Goal: Information Seeking & Learning: Check status

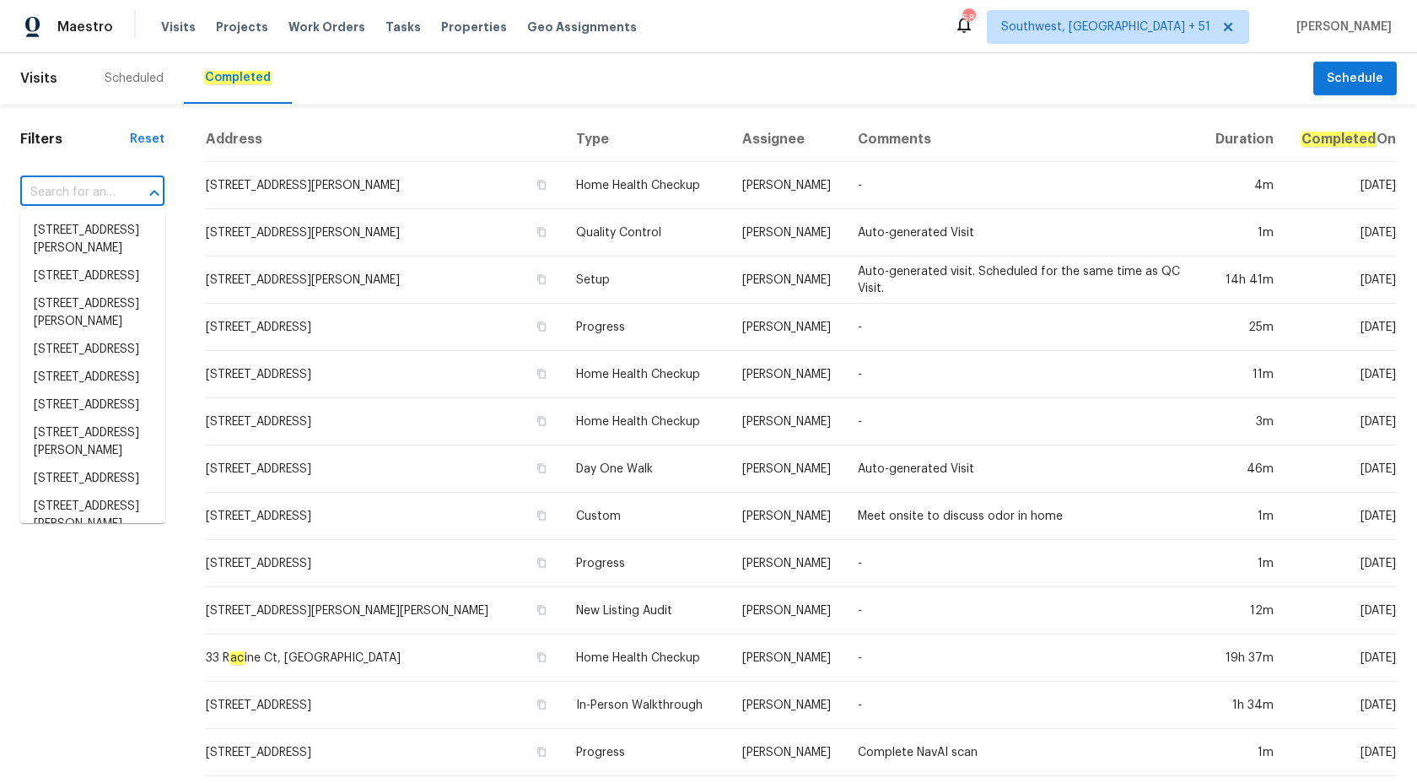
click at [72, 195] on input "text" at bounding box center [68, 193] width 97 height 26
paste input "[STREET_ADDRESS][PERSON_NAME]"
type input "[STREET_ADDRESS][PERSON_NAME]"
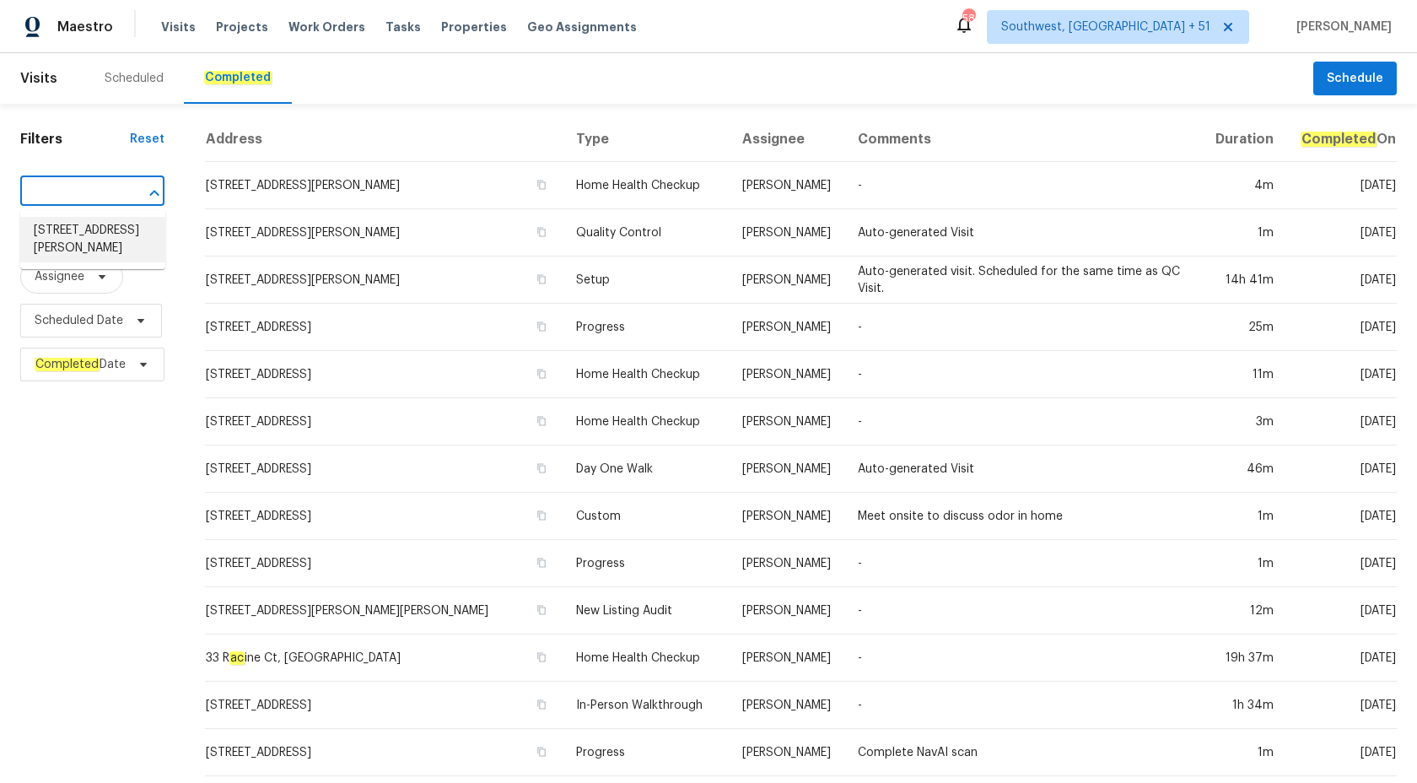
click at [105, 234] on li "601 Morgan St, Orange Park, FL 32073" at bounding box center [92, 240] width 145 height 46
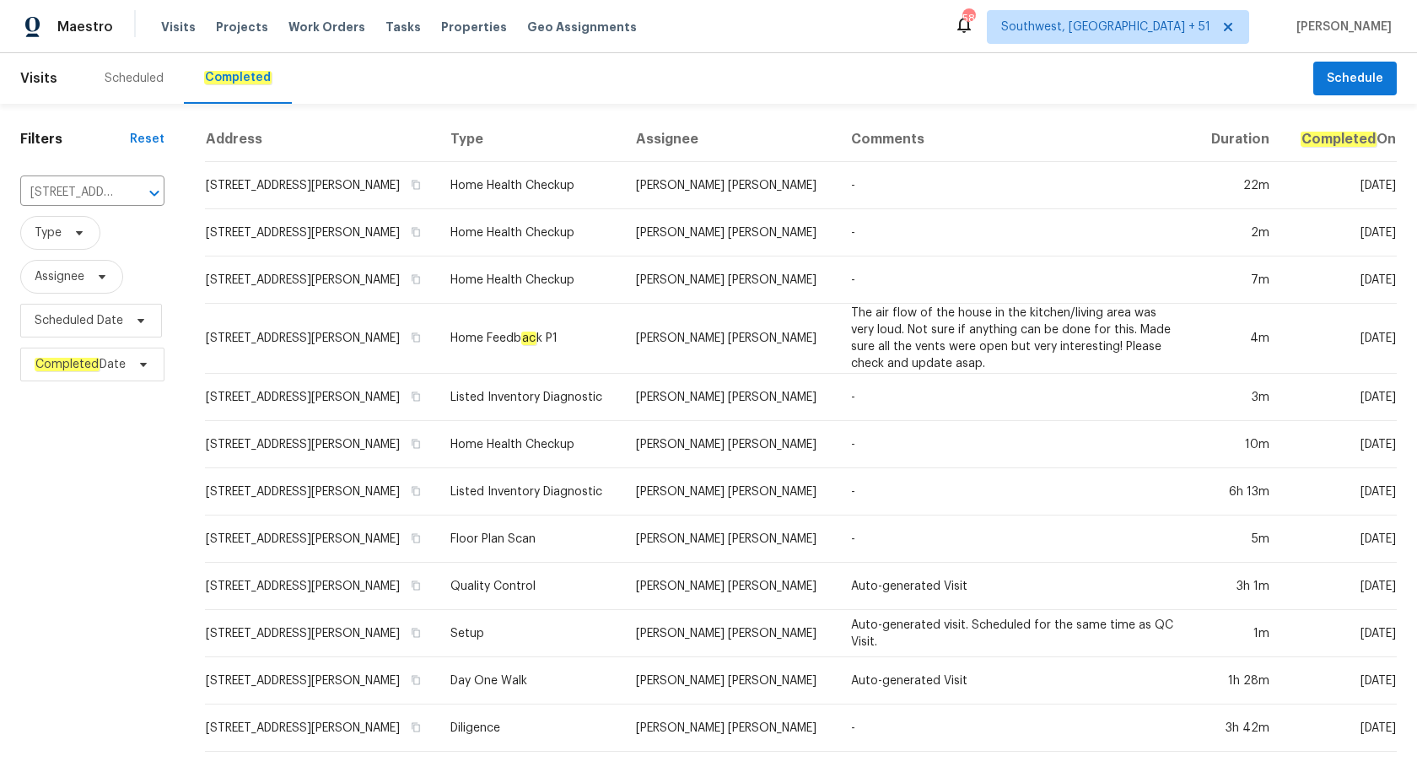
click at [679, 246] on td "David Puente Yanes" at bounding box center [729, 232] width 215 height 47
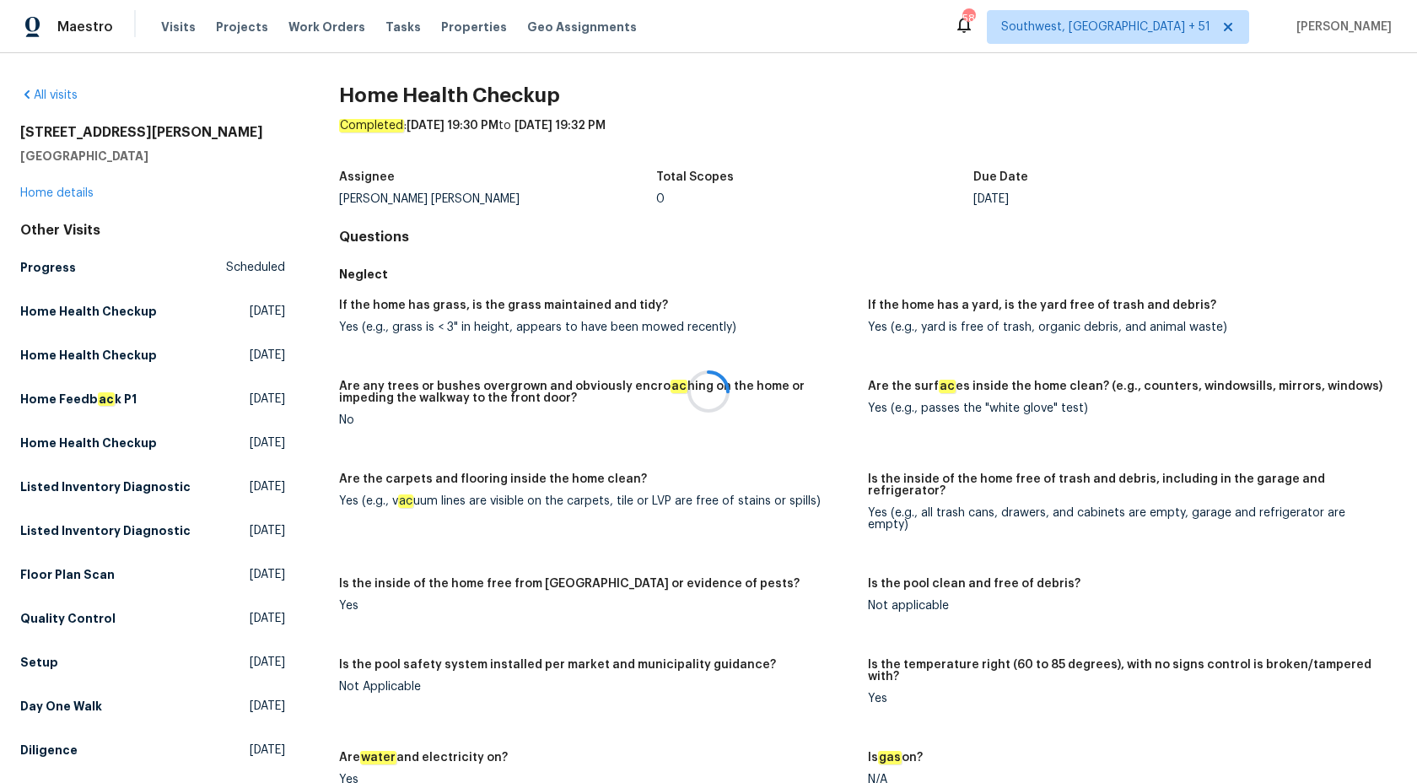
click at [40, 199] on div at bounding box center [708, 391] width 1417 height 783
click at [47, 193] on link "Home details" at bounding box center [56, 193] width 73 height 12
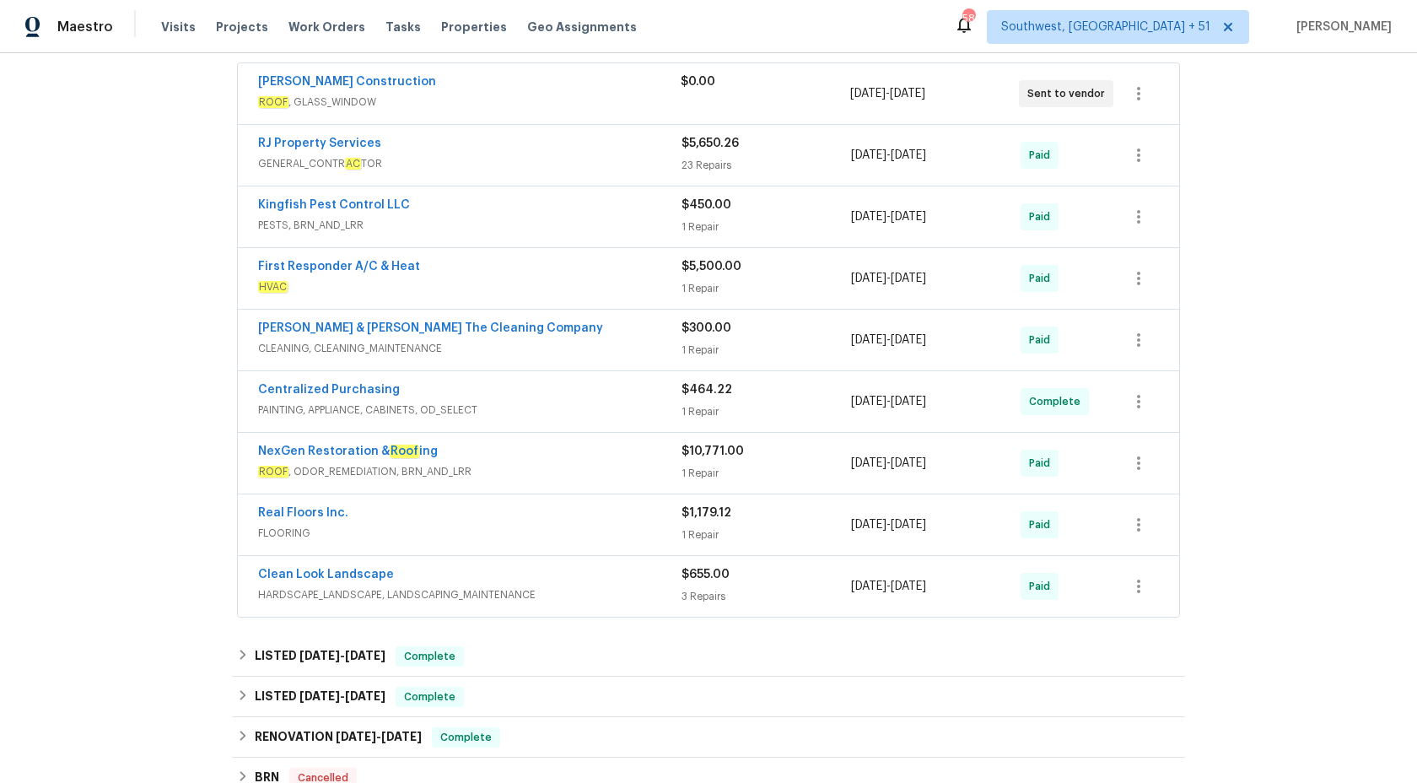
scroll to position [484, 0]
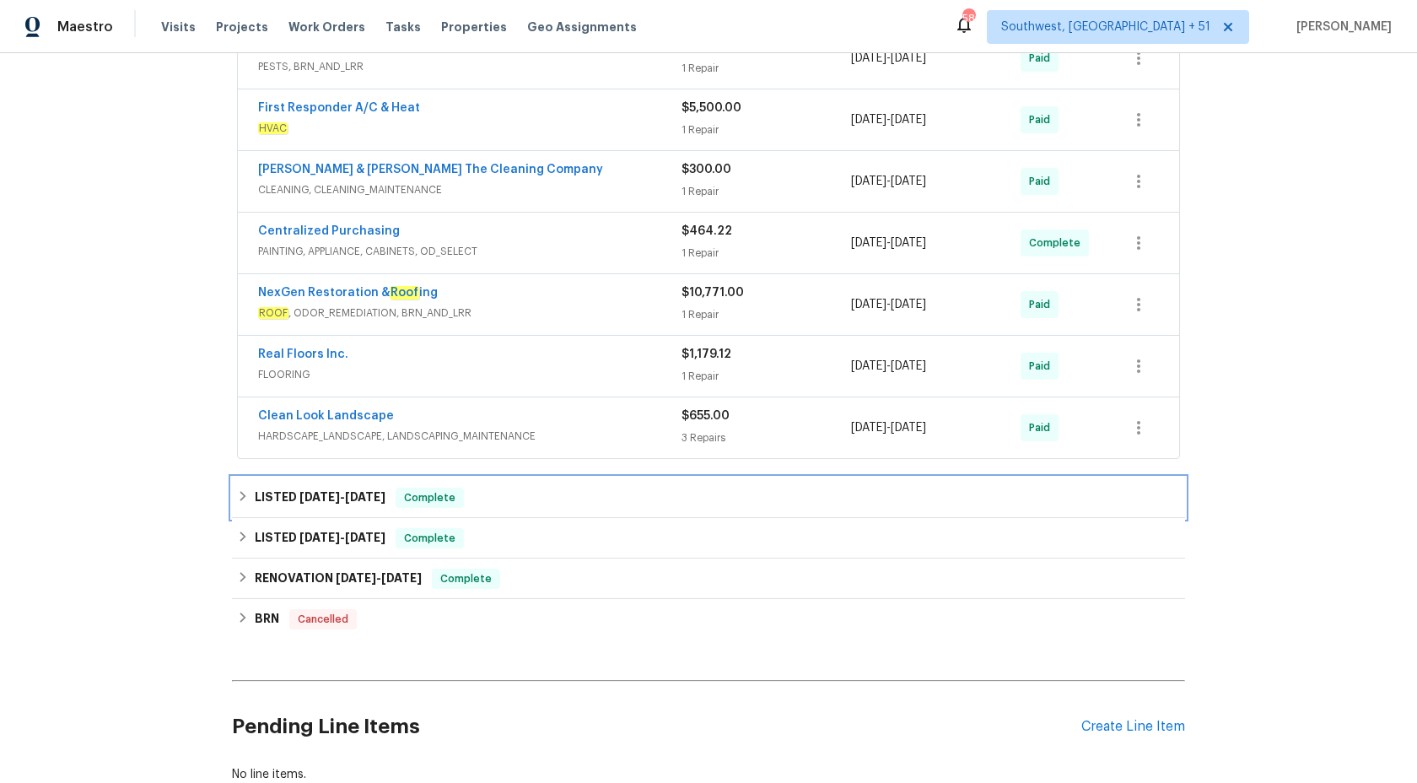
click at [445, 491] on span "Complete" at bounding box center [429, 497] width 65 height 17
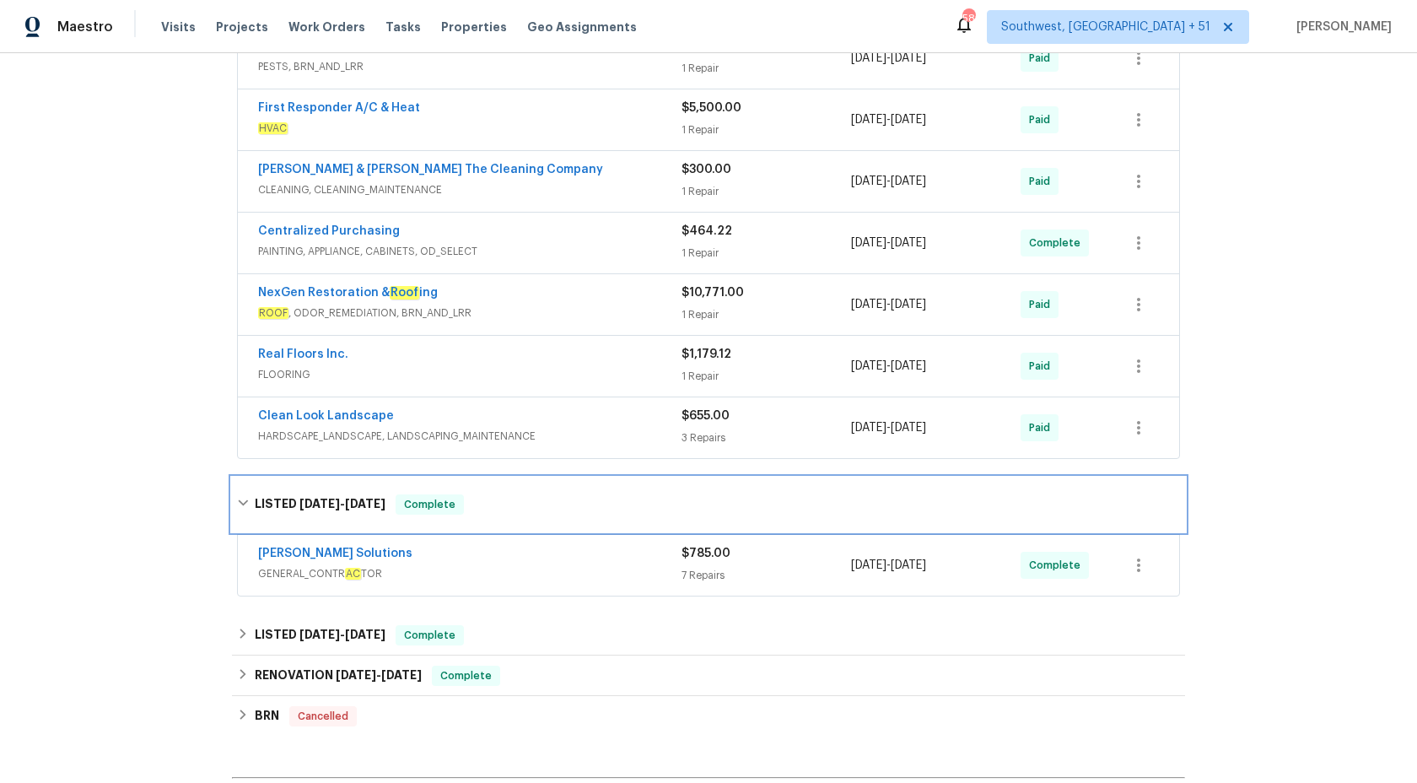
scroll to position [671, 0]
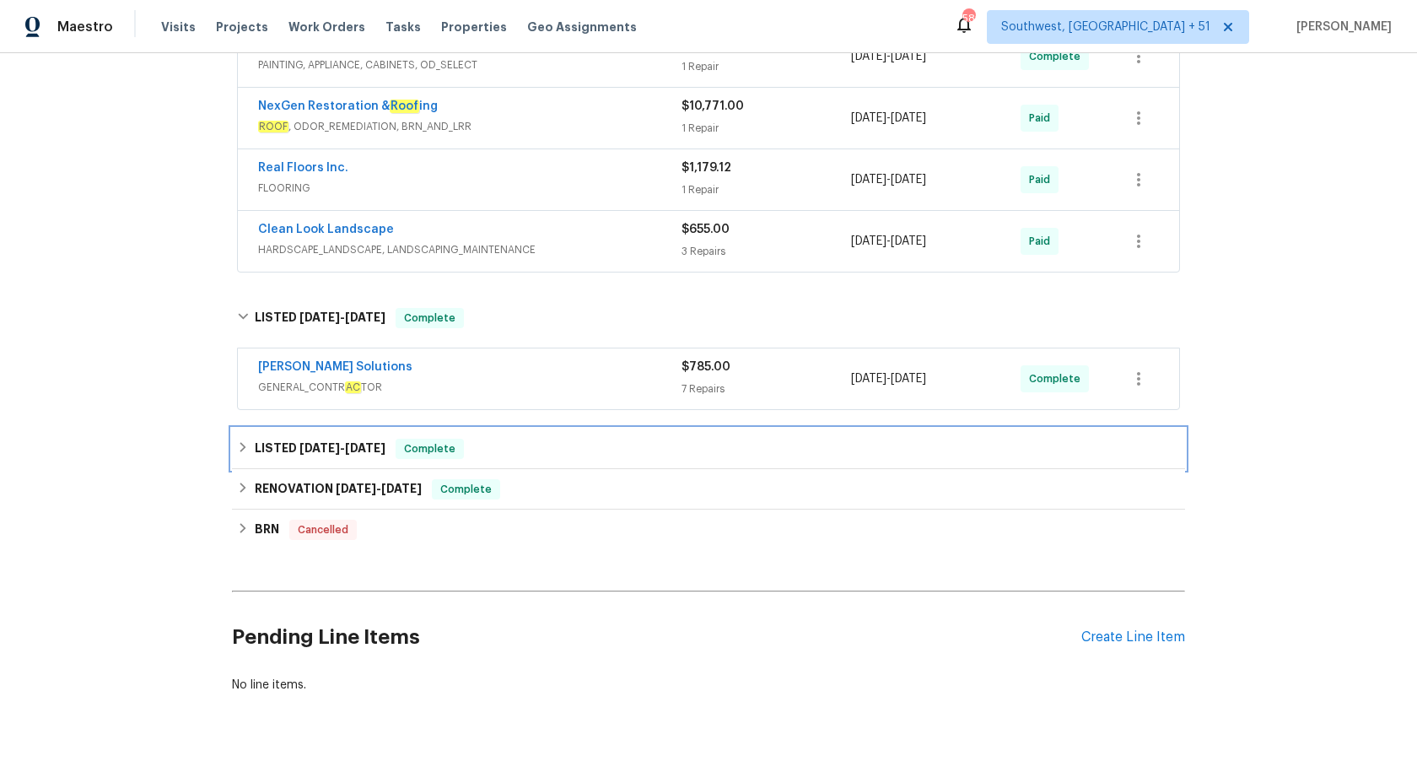
click at [418, 440] on span "Complete" at bounding box center [429, 448] width 65 height 17
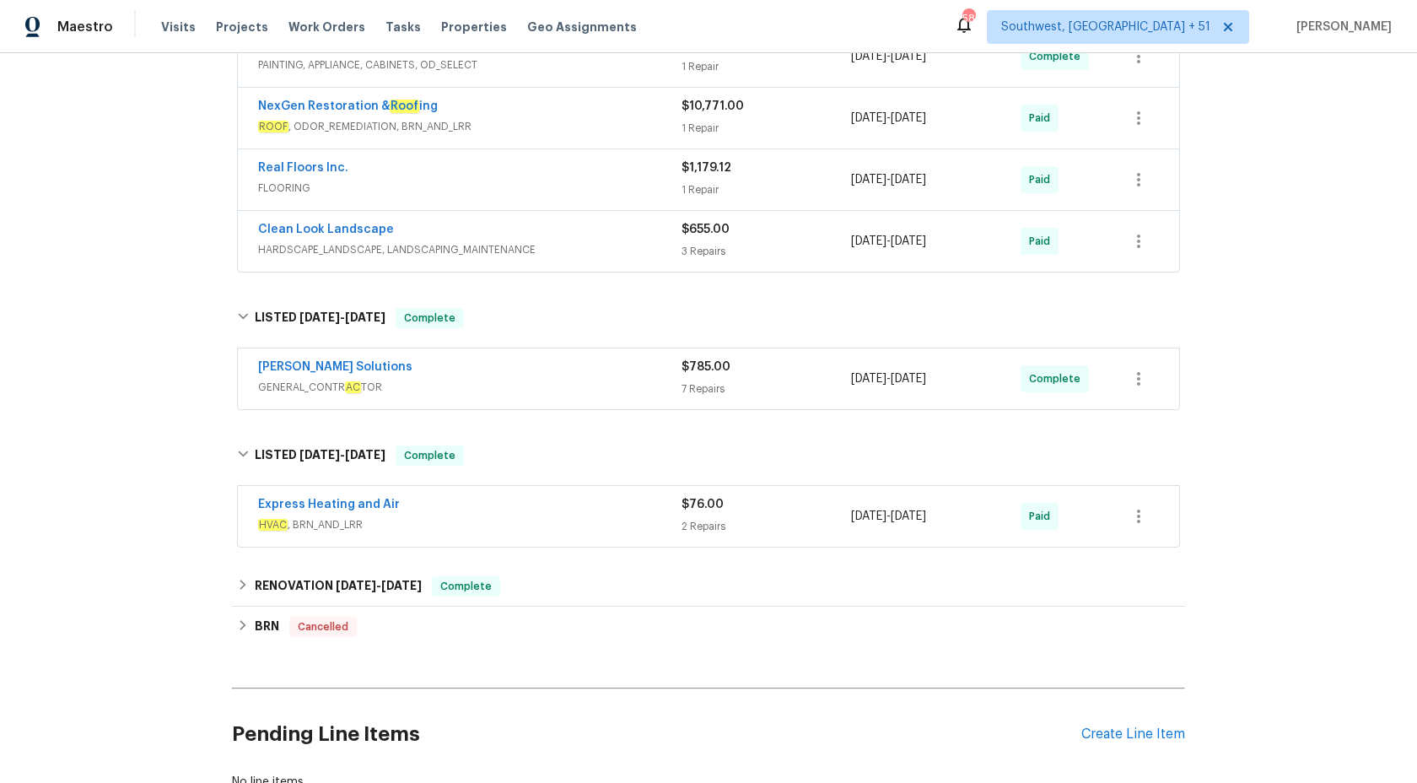
click at [595, 381] on span "GENERAL_CONTR AC TOR" at bounding box center [469, 387] width 423 height 17
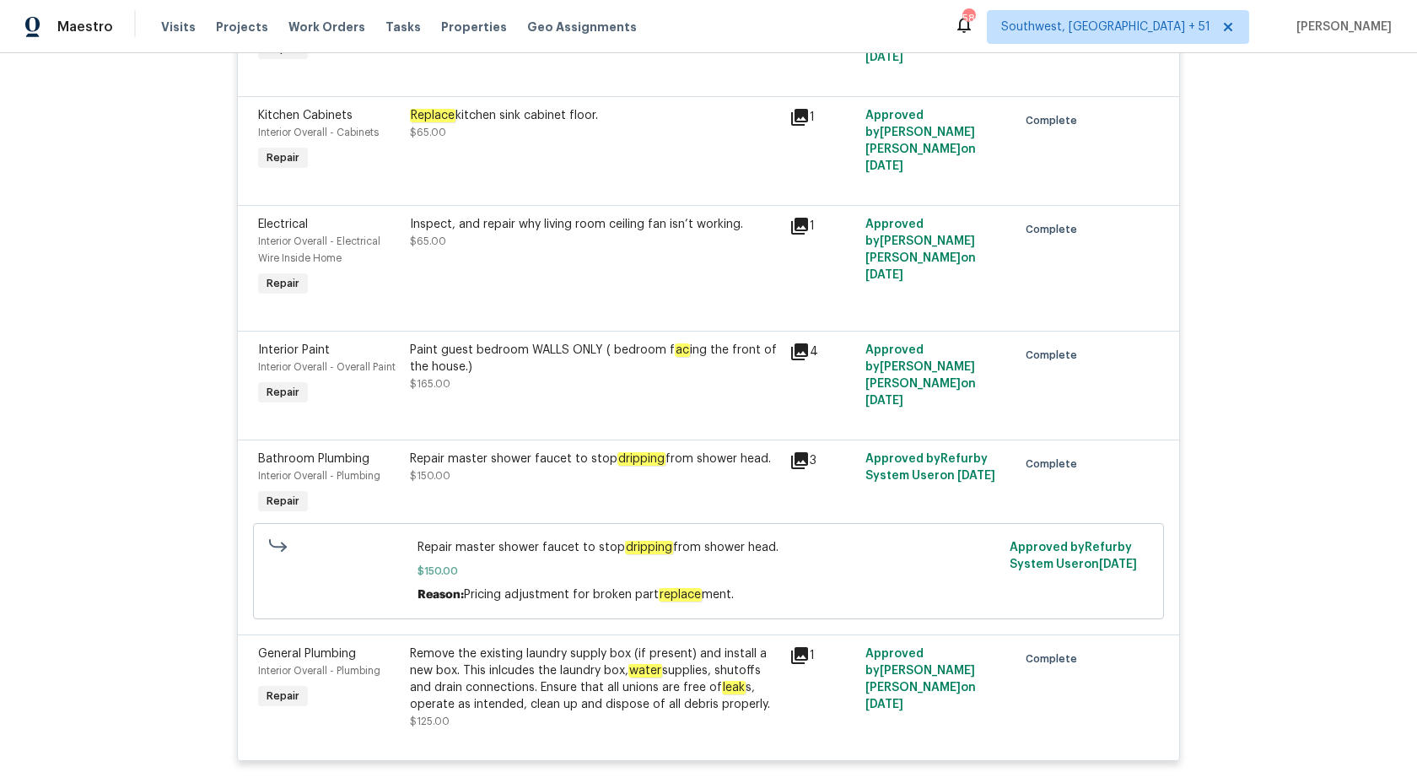
scroll to position [1566, 0]
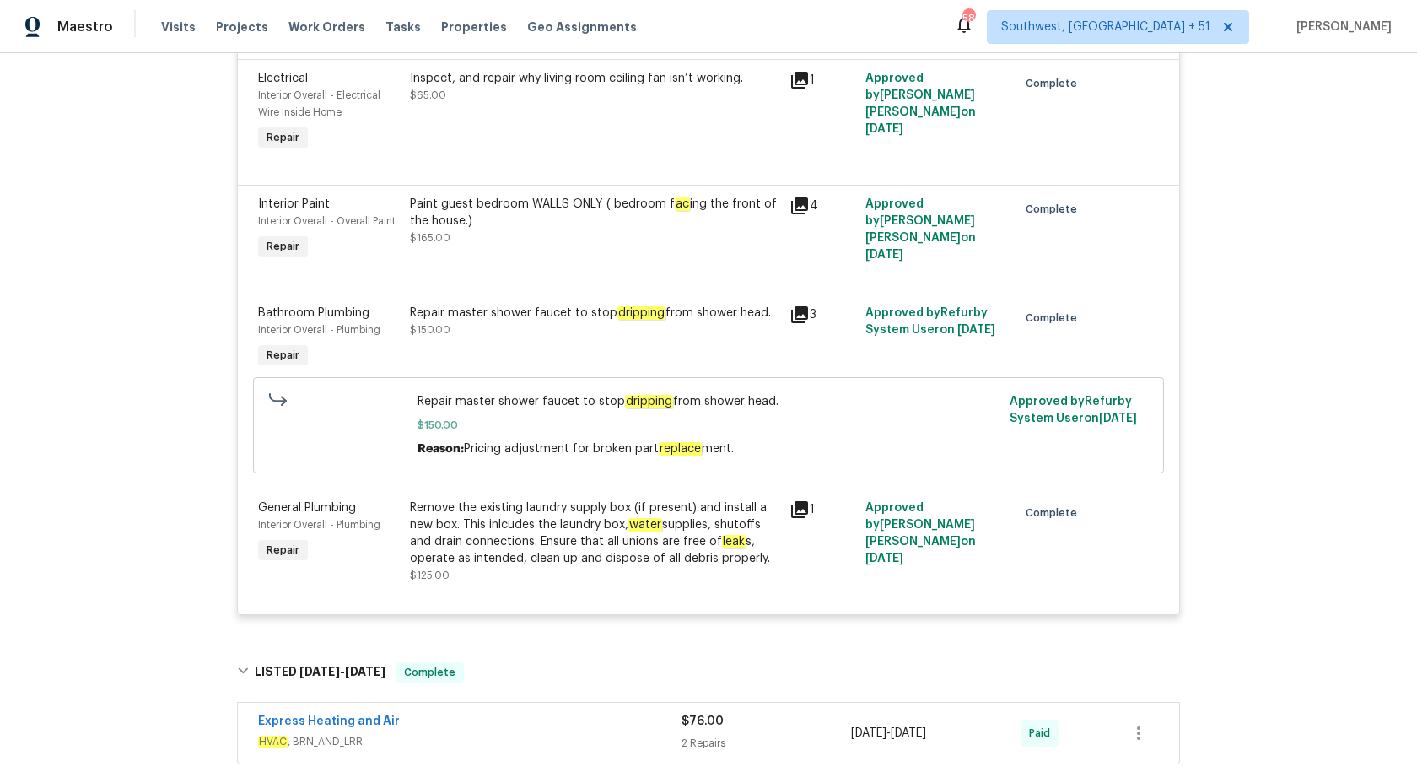
click at [520, 559] on div "Remove the existing laundry supply box (if present) and install a new box. This…" at bounding box center [594, 532] width 369 height 67
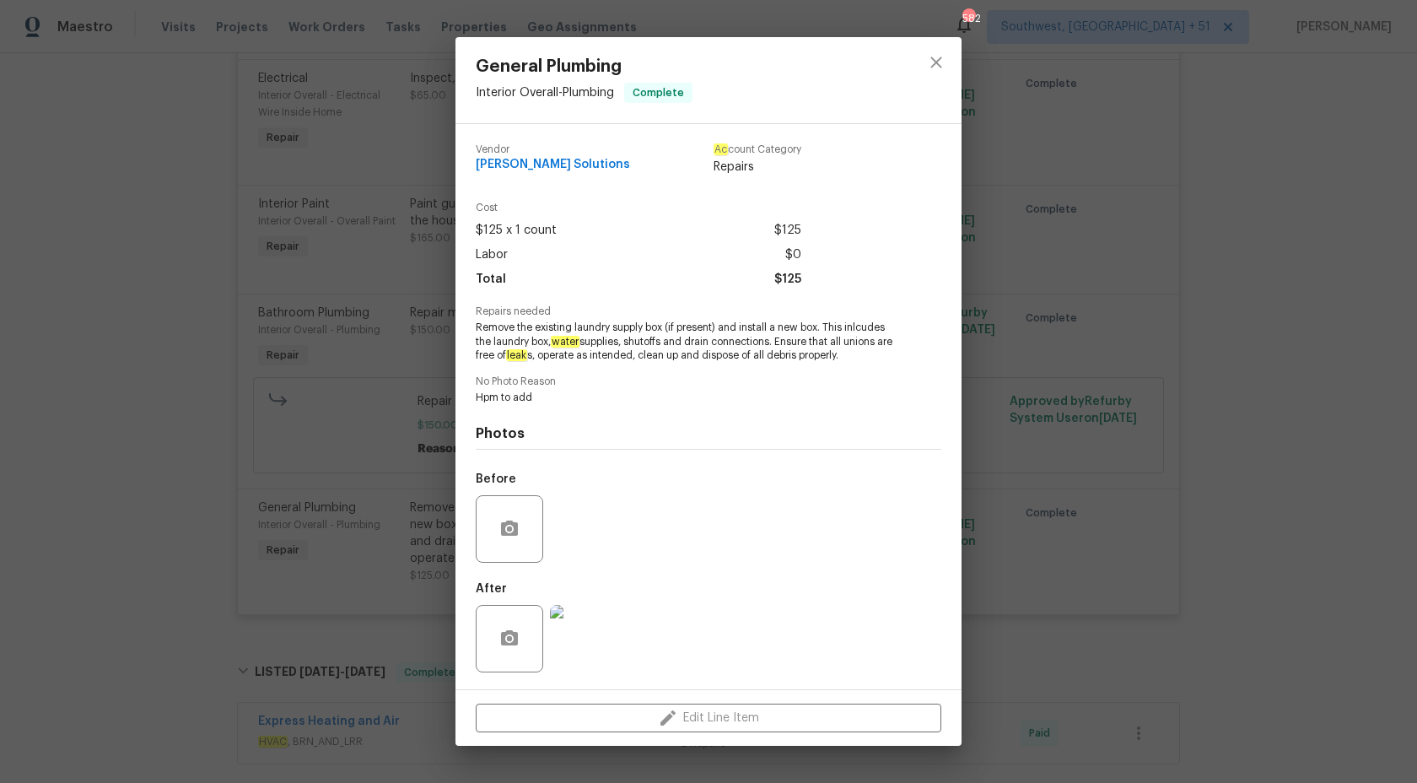
click at [584, 635] on img at bounding box center [583, 638] width 67 height 67
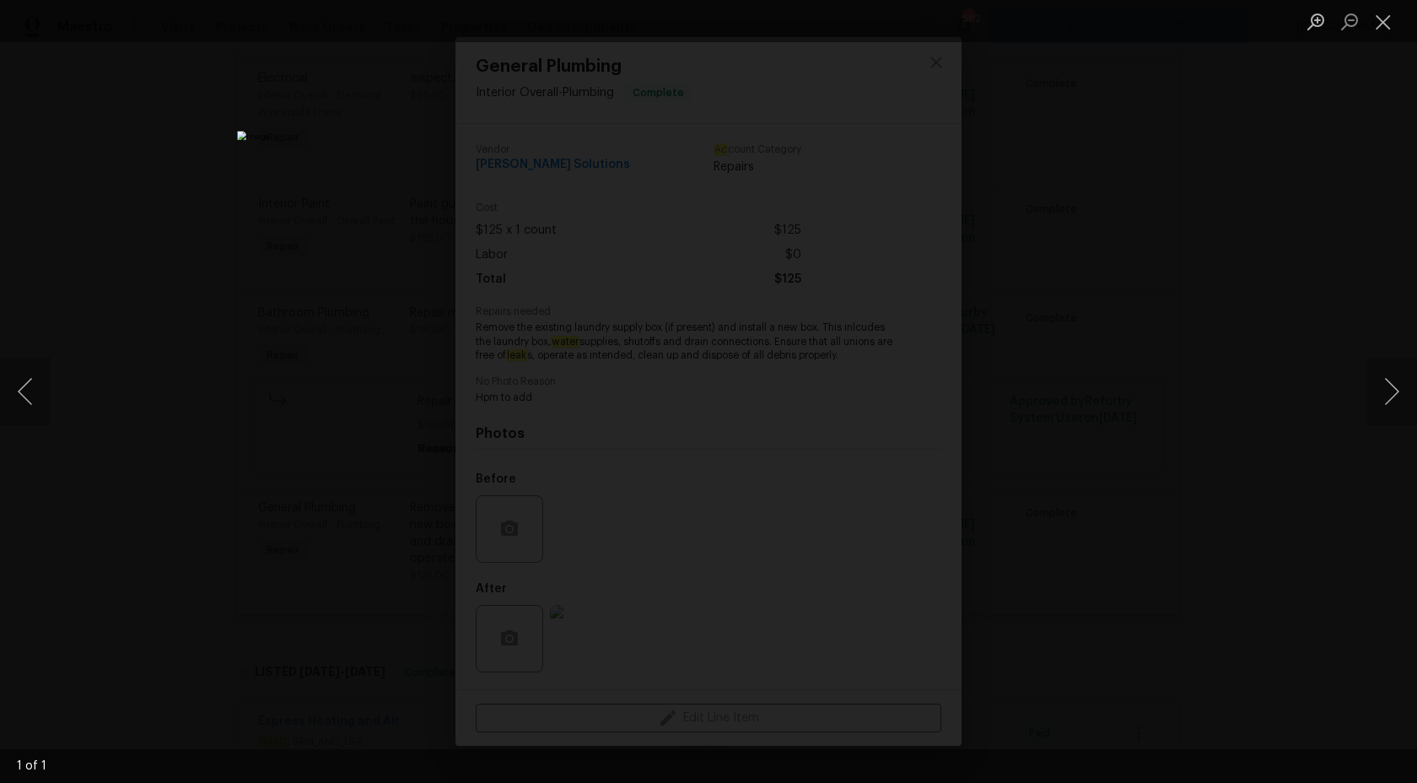
click at [1171, 257] on div "Lightbox" at bounding box center [708, 391] width 1417 height 783
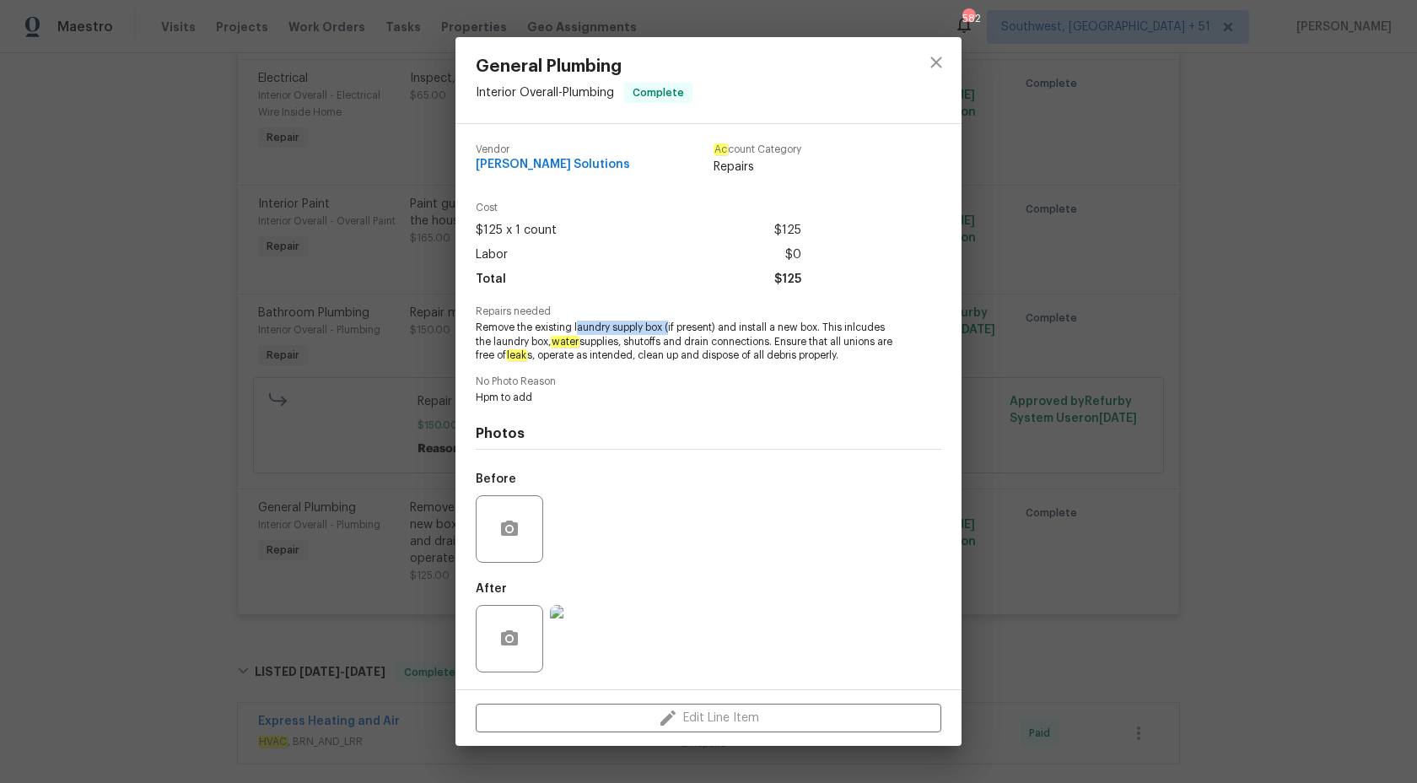
copy span "aundry supply box ("
drag, startPoint x: 575, startPoint y: 326, endPoint x: 665, endPoint y: 326, distance: 90.3
click at [666, 326] on span "Remove the existing laundry supply box (if present) and install a new box. This…" at bounding box center [685, 342] width 419 height 42
click at [1289, 412] on div "General Plumbing Interior Overall - Plumbing Complete Vendor Sethy Solutions Ac…" at bounding box center [708, 391] width 1417 height 783
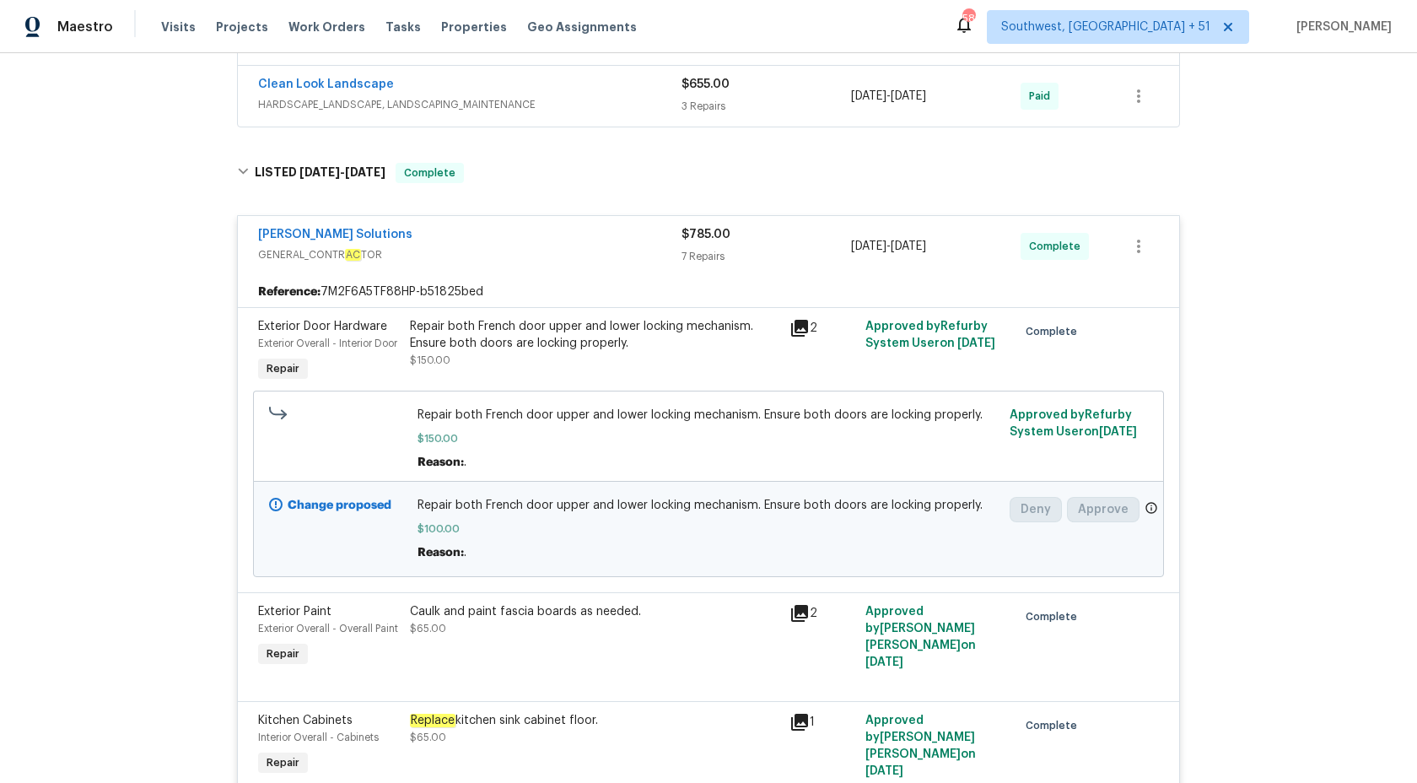
click at [702, 234] on div "$785.00 7 Repairs" at bounding box center [767, 246] width 170 height 40
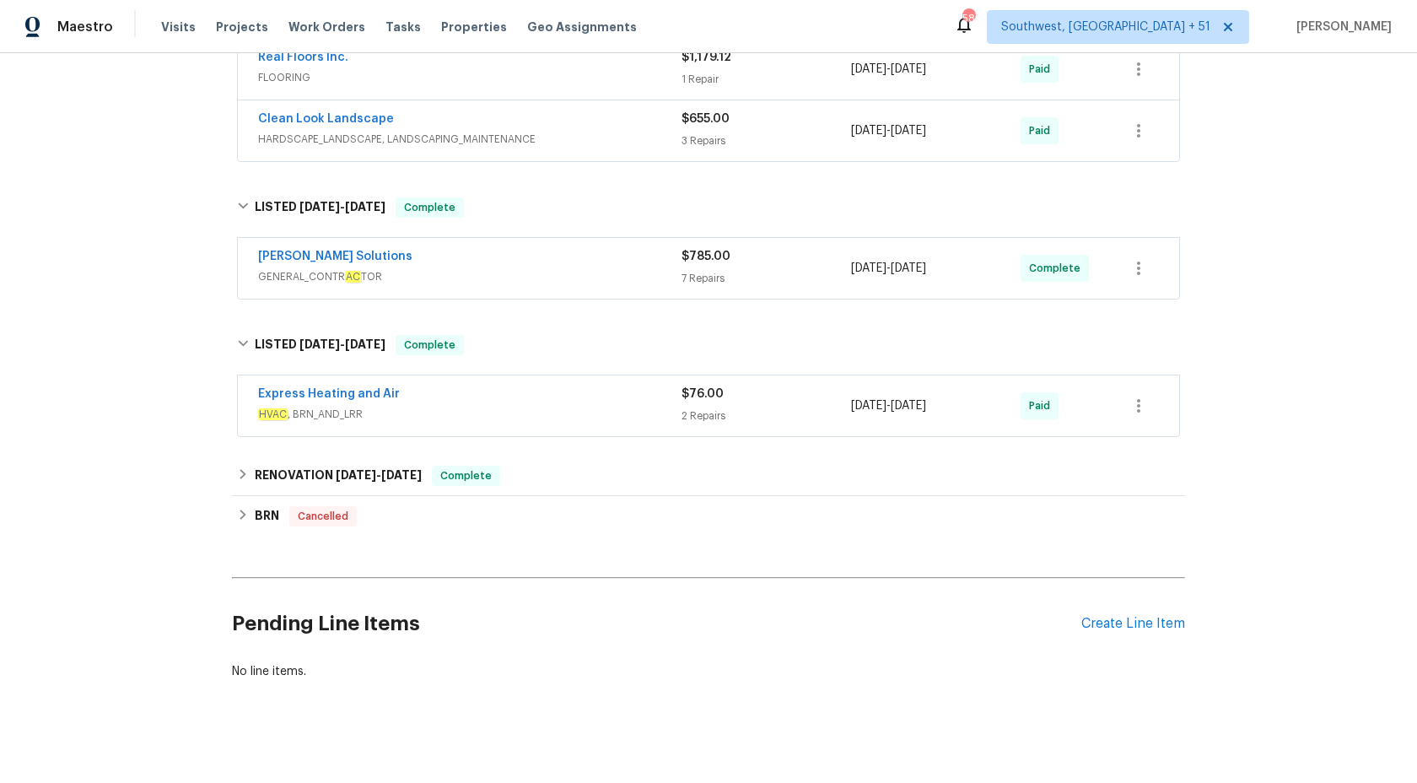
click at [618, 385] on div "Express Heating and Air" at bounding box center [469, 395] width 423 height 20
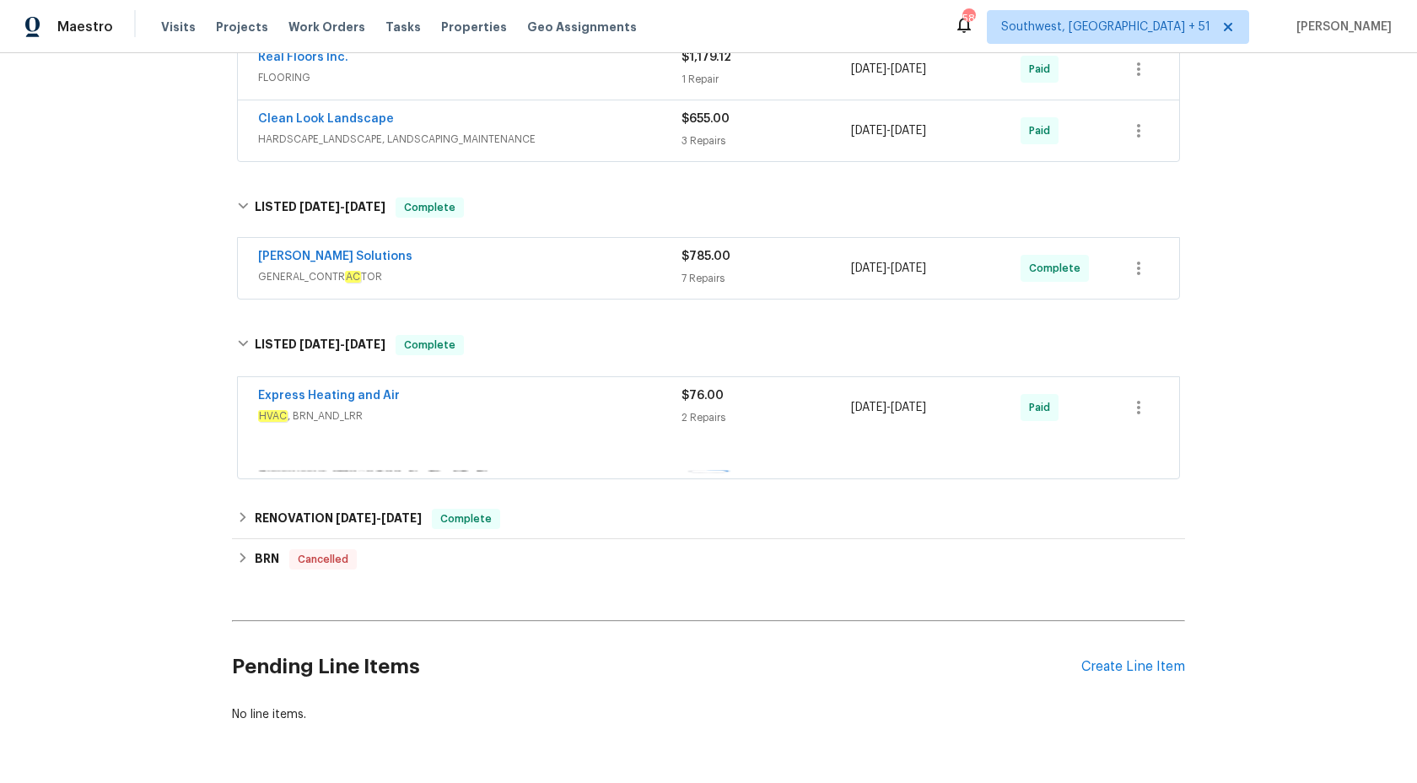
scroll to position [816, 0]
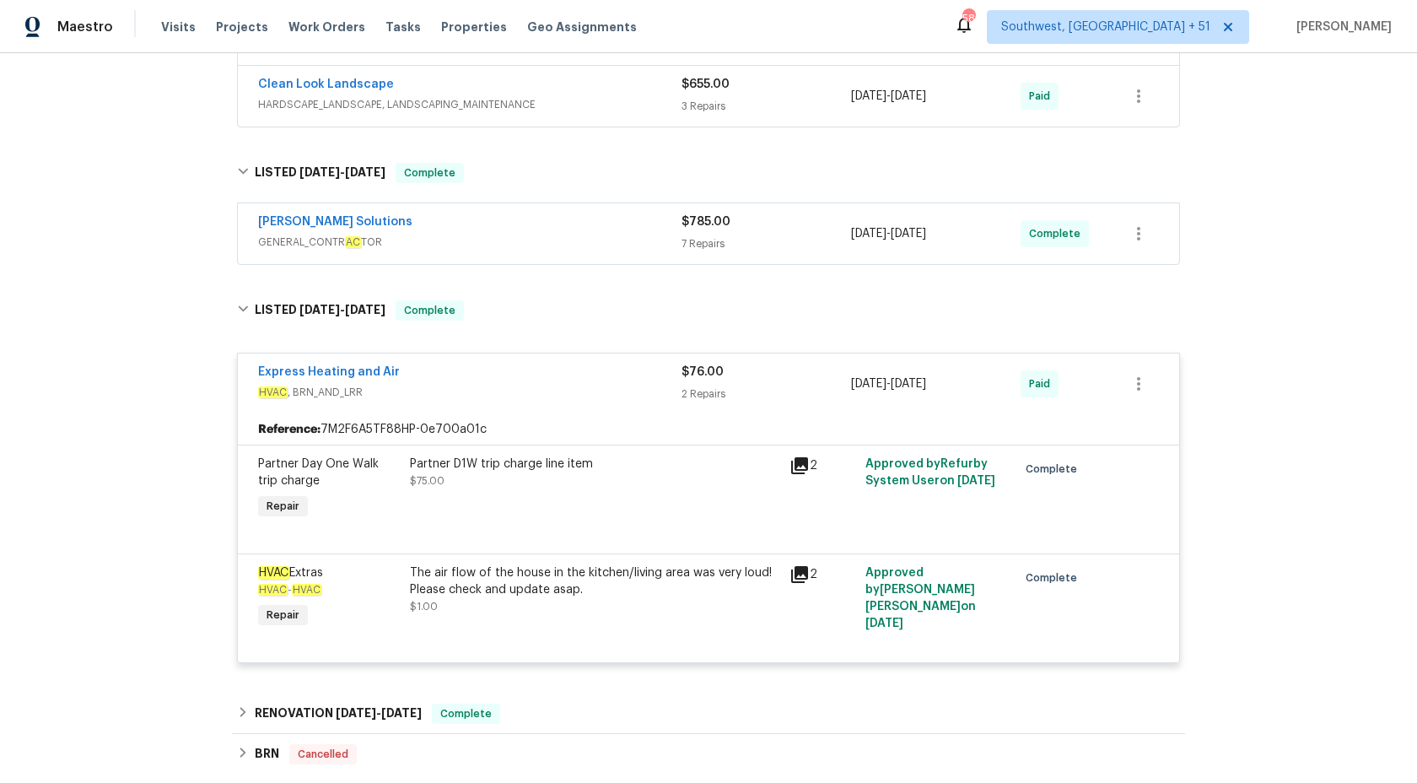
click at [663, 364] on div "Express Heating and Air" at bounding box center [469, 374] width 423 height 20
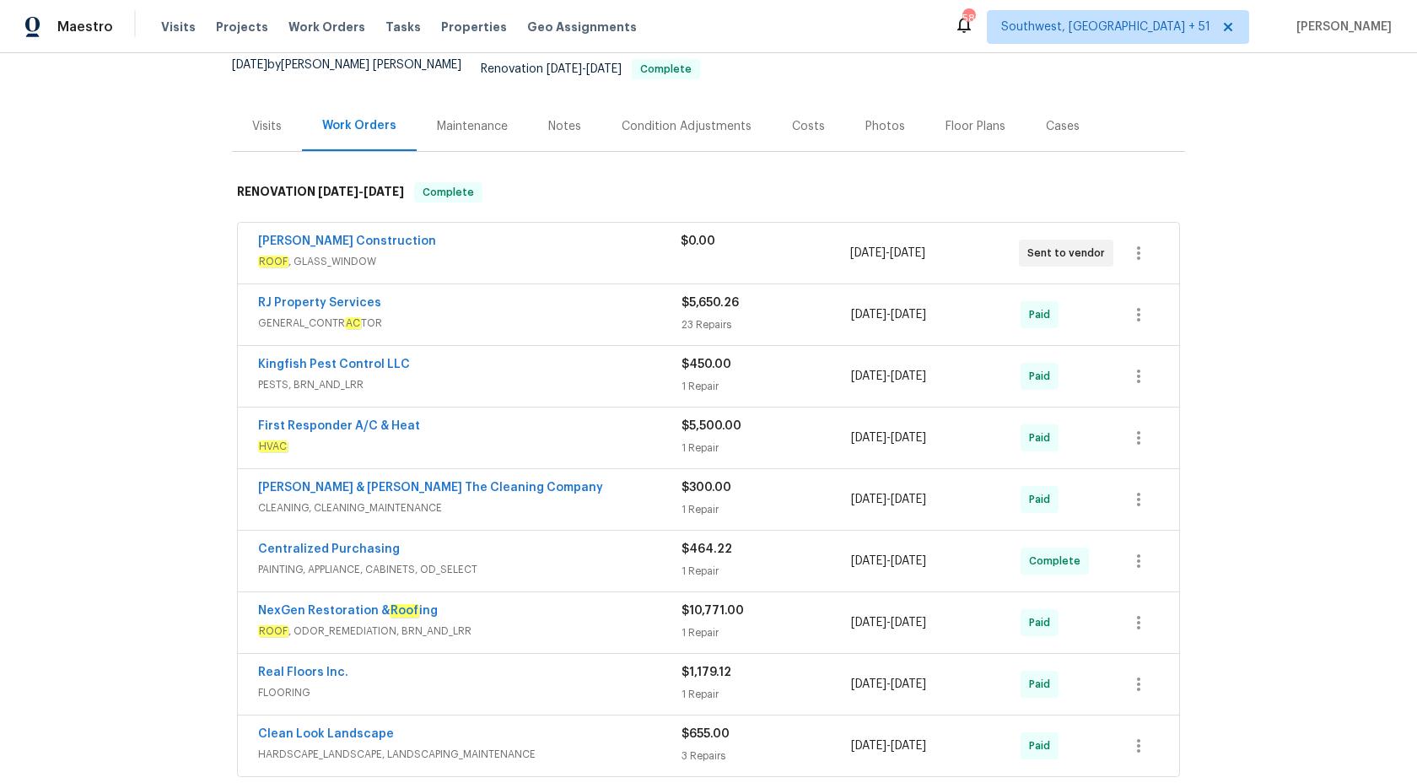
scroll to position [164, 0]
click at [84, 30] on span "Maestro" at bounding box center [85, 27] width 56 height 17
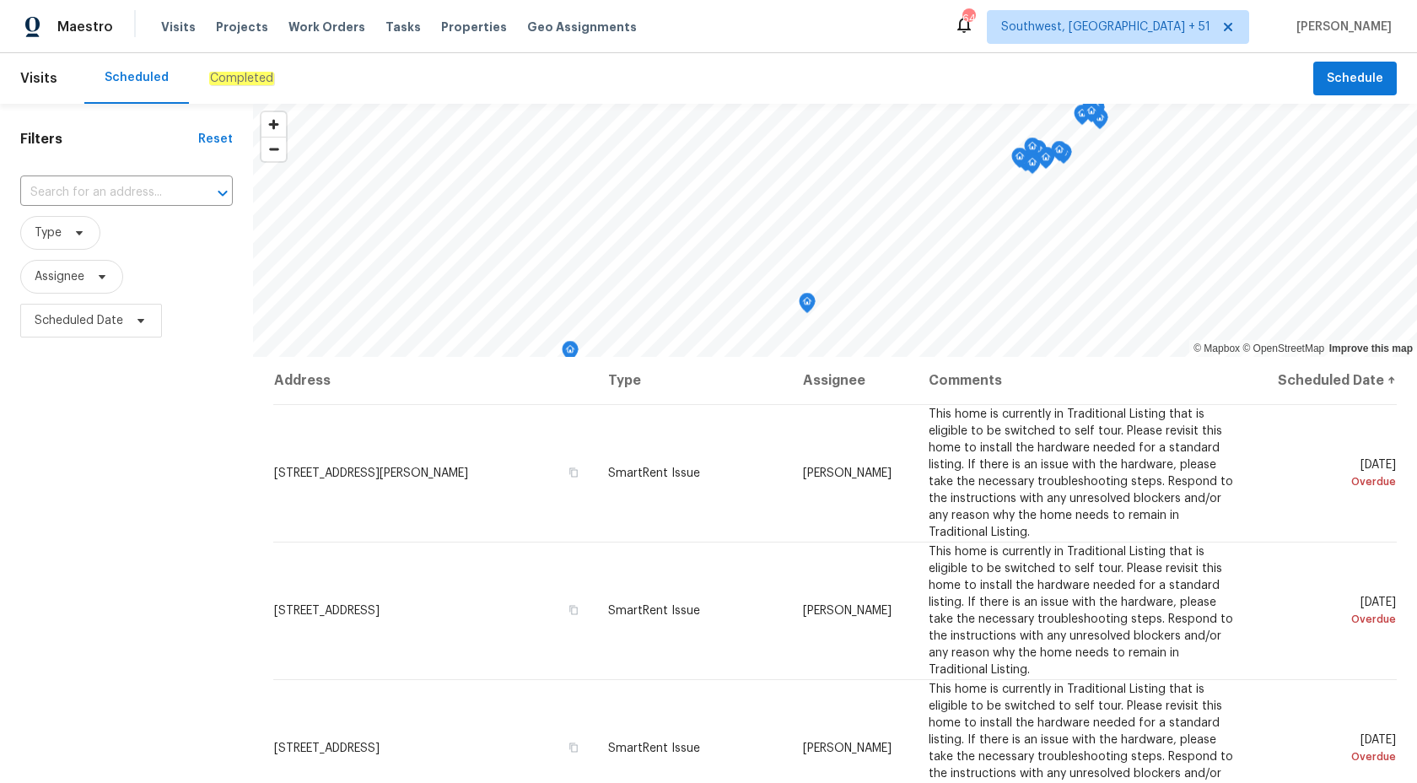
click at [234, 81] on em "Completed" at bounding box center [241, 78] width 65 height 13
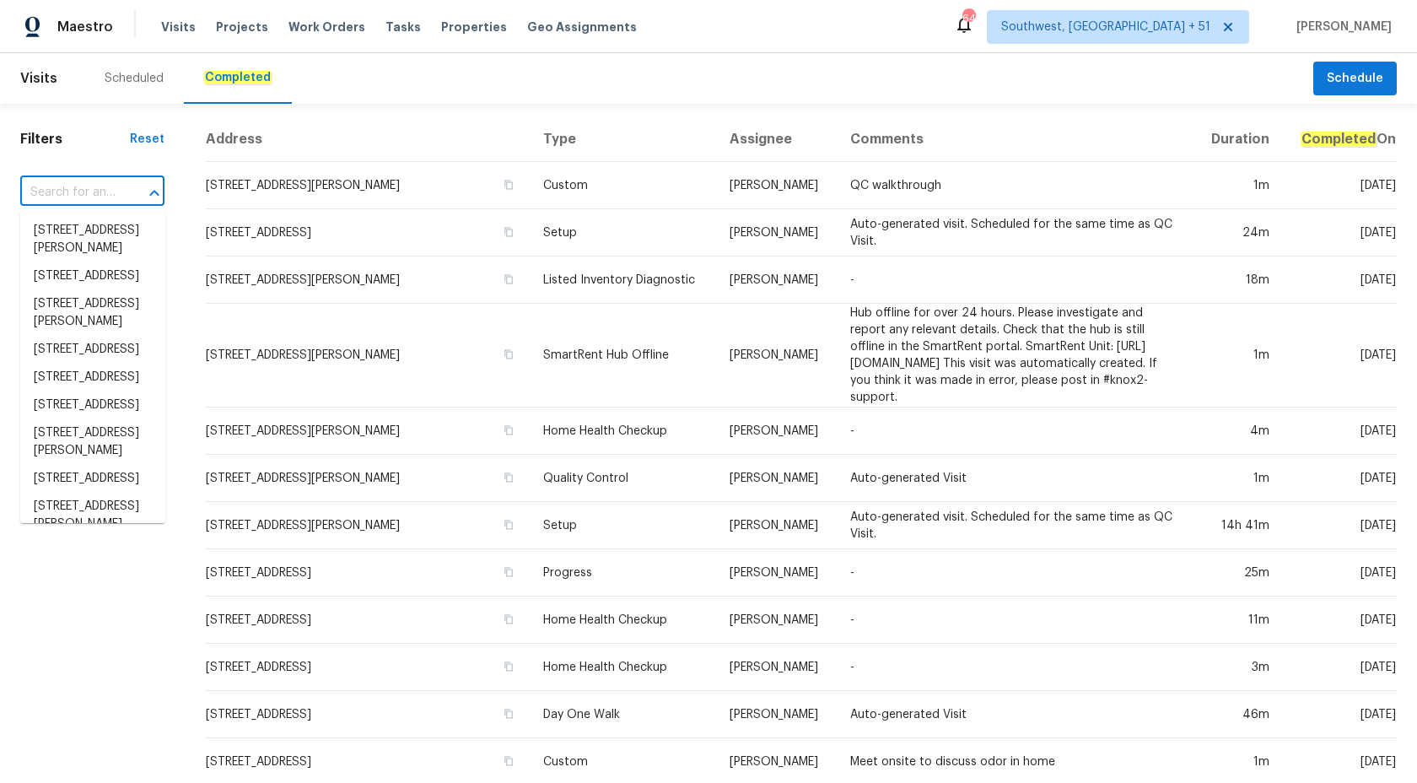
click at [79, 192] on input "text" at bounding box center [68, 193] width 97 height 26
paste input "15416 Floyd St, Overland Park, KS 66223"
type input "15416 Floyd St, Overland Park, KS 66223"
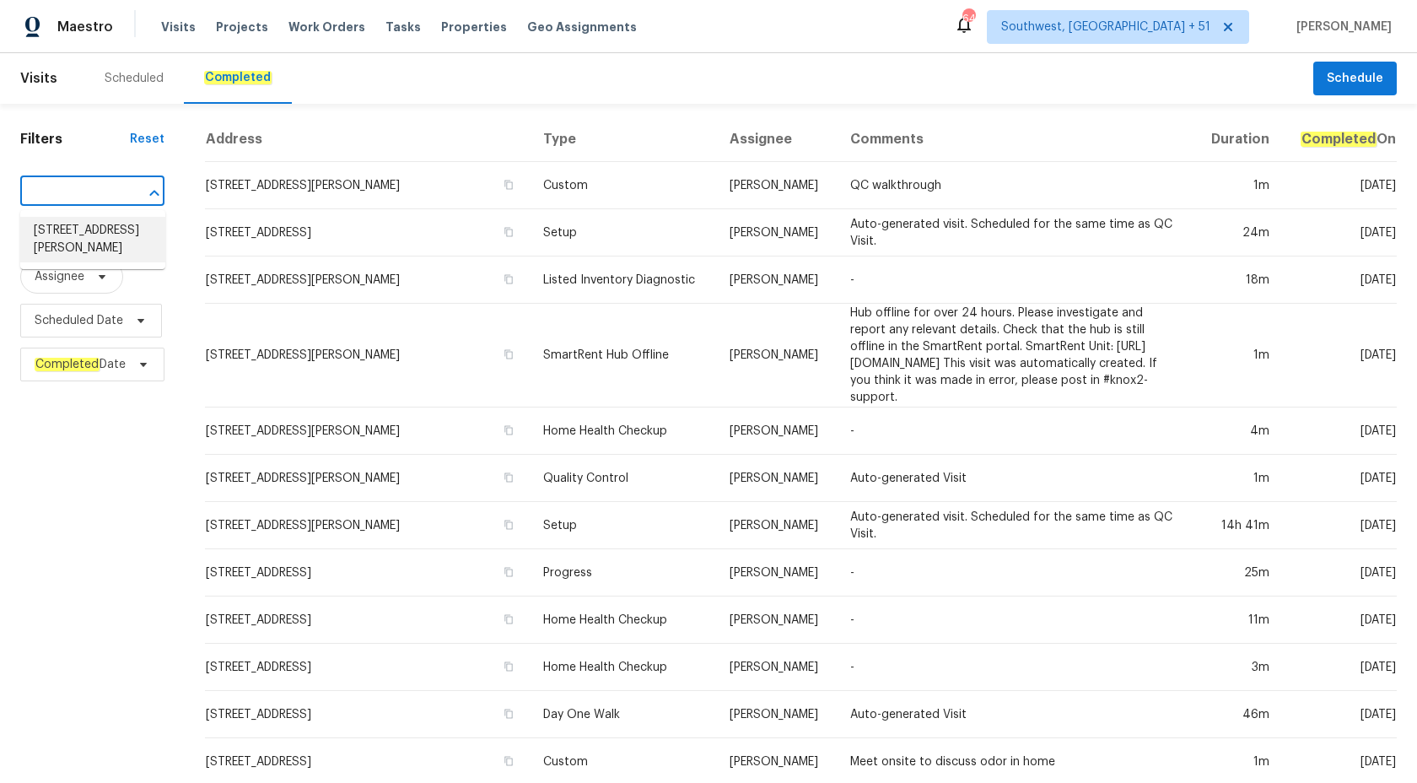
click at [90, 236] on li "15416 Floyd St, Overland Park, KS 66223" at bounding box center [92, 240] width 145 height 46
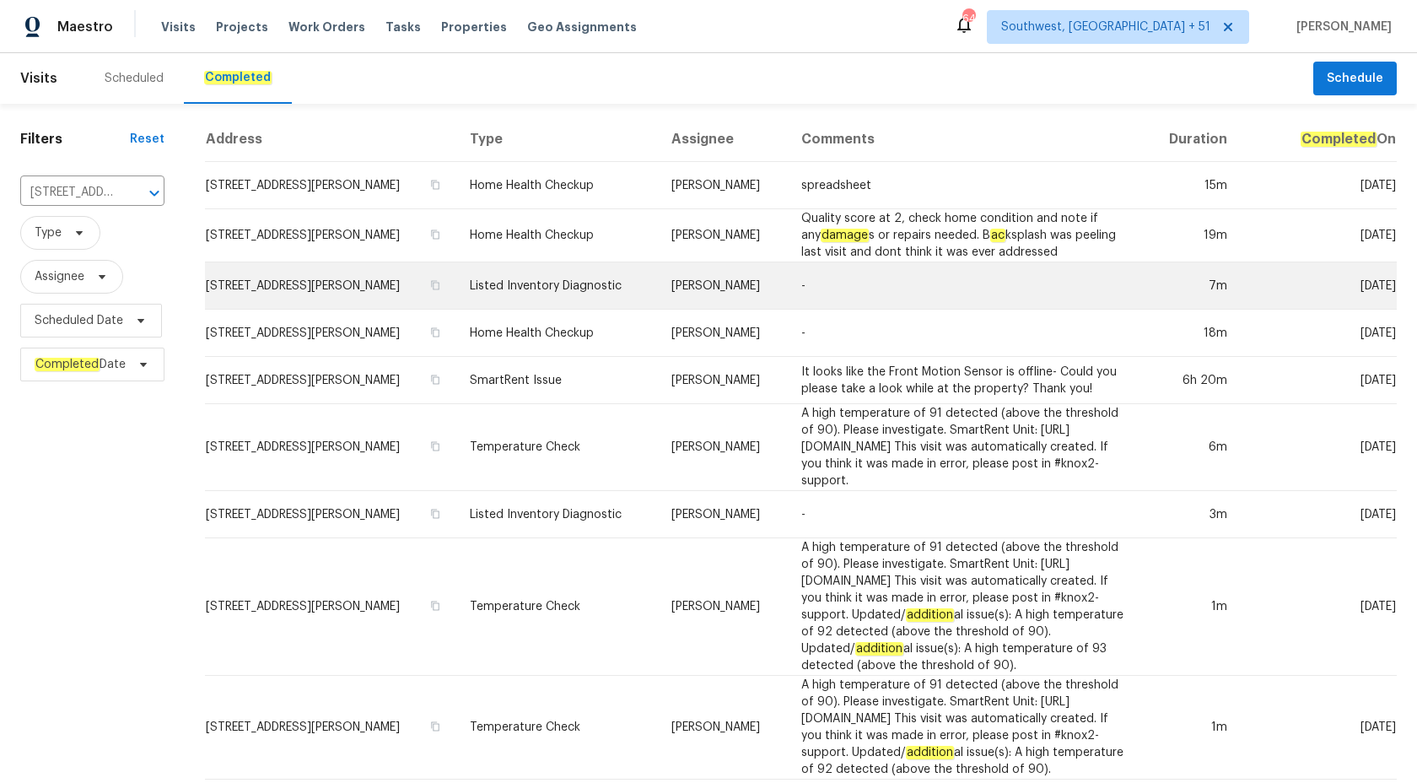
click at [628, 270] on td "Listed Inventory Diagnostic" at bounding box center [557, 285] width 202 height 47
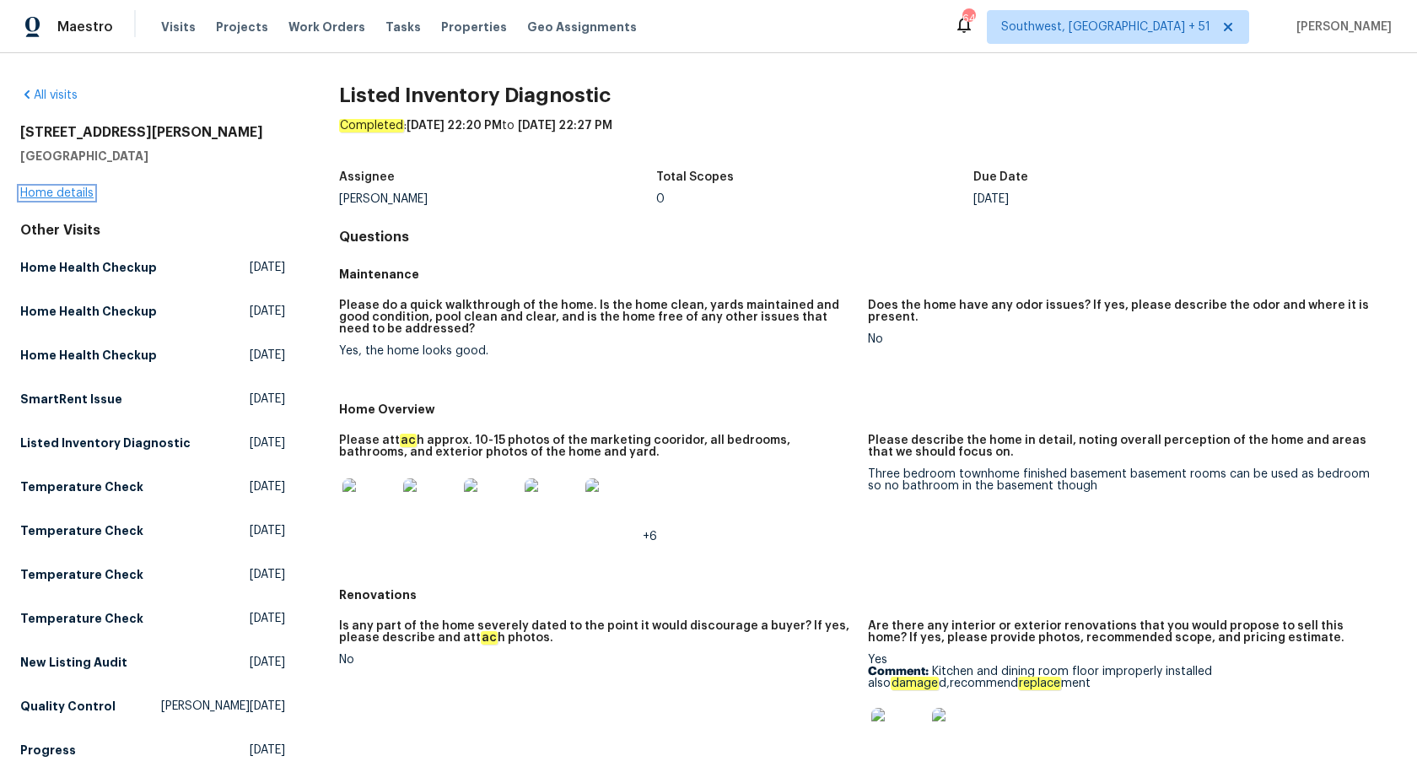
click at [57, 193] on link "Home details" at bounding box center [56, 193] width 73 height 12
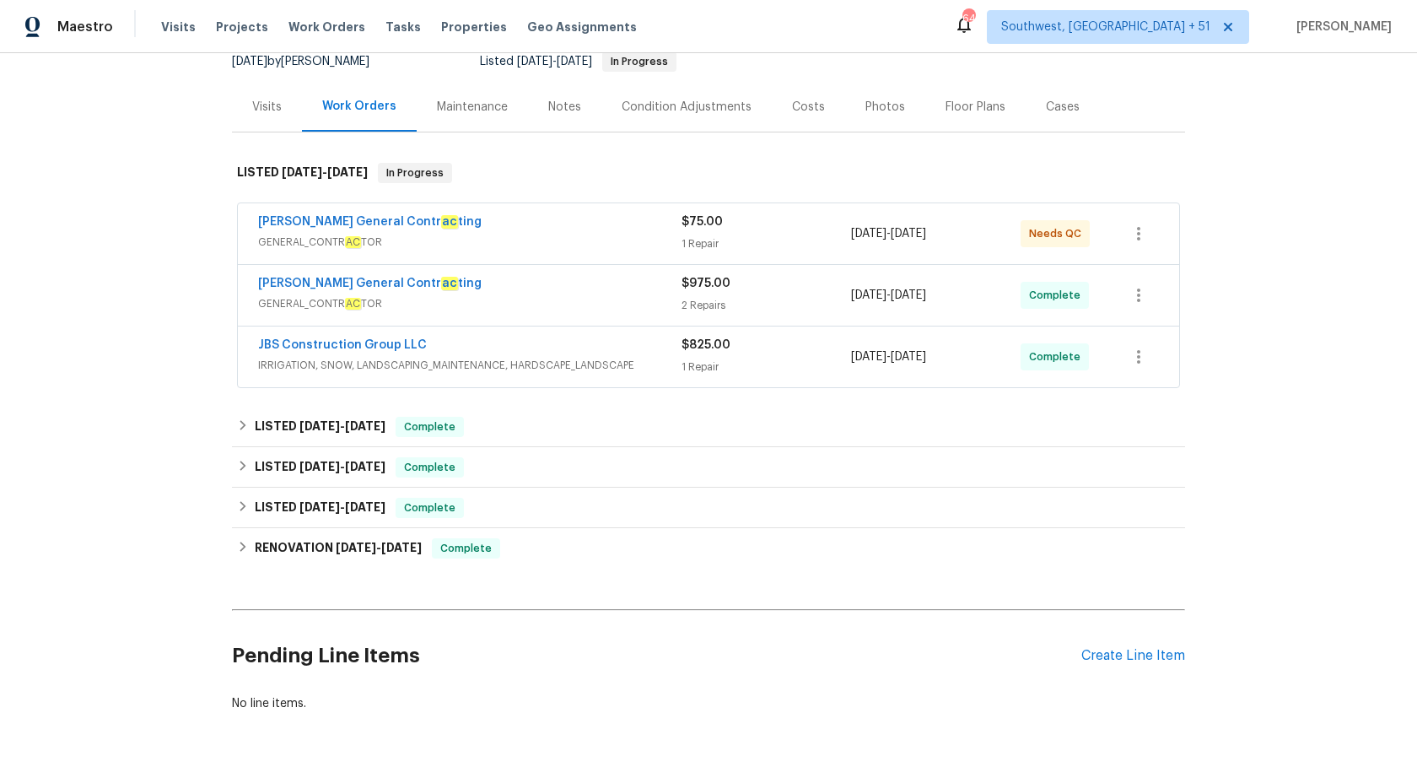
scroll to position [187, 0]
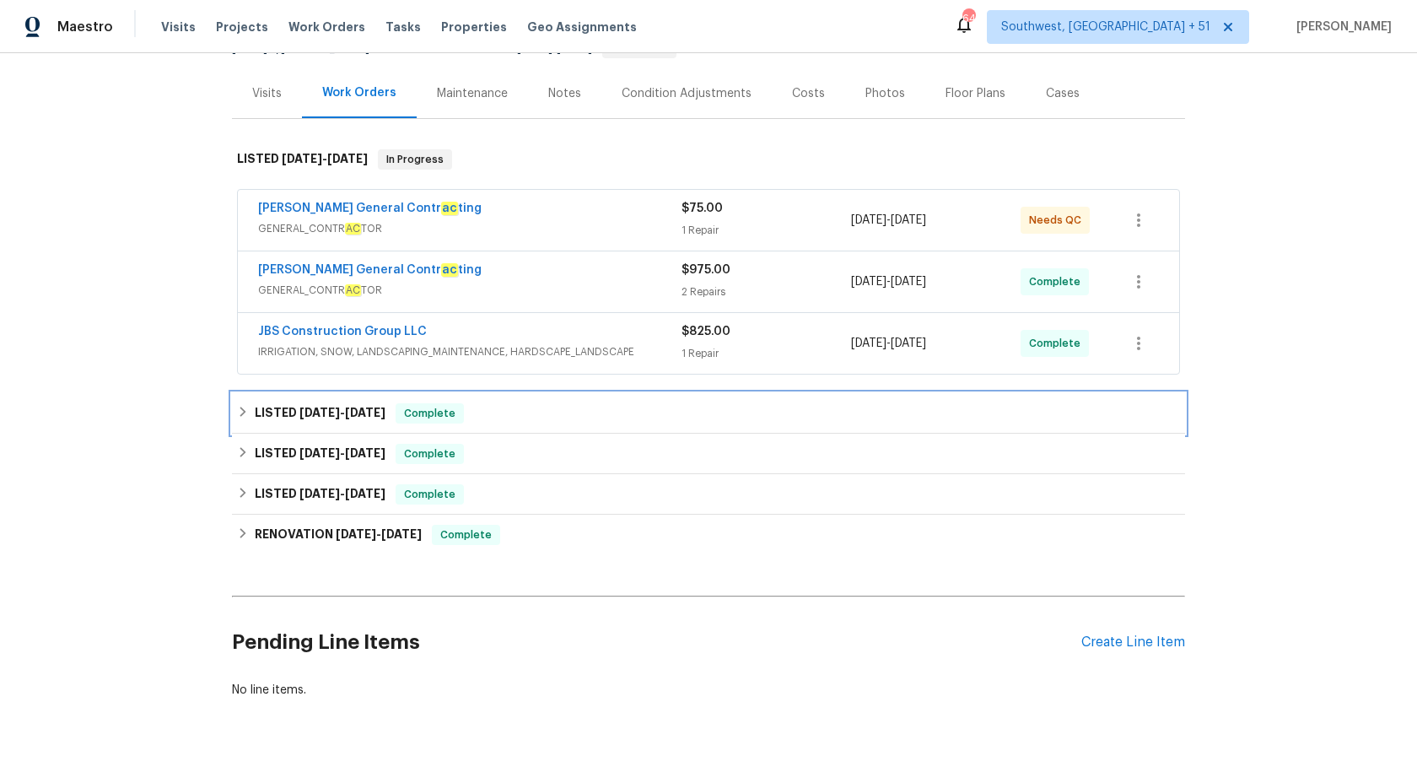
click at [473, 413] on div "LISTED 8/6/25 - 8/18/25 Complete" at bounding box center [708, 413] width 943 height 20
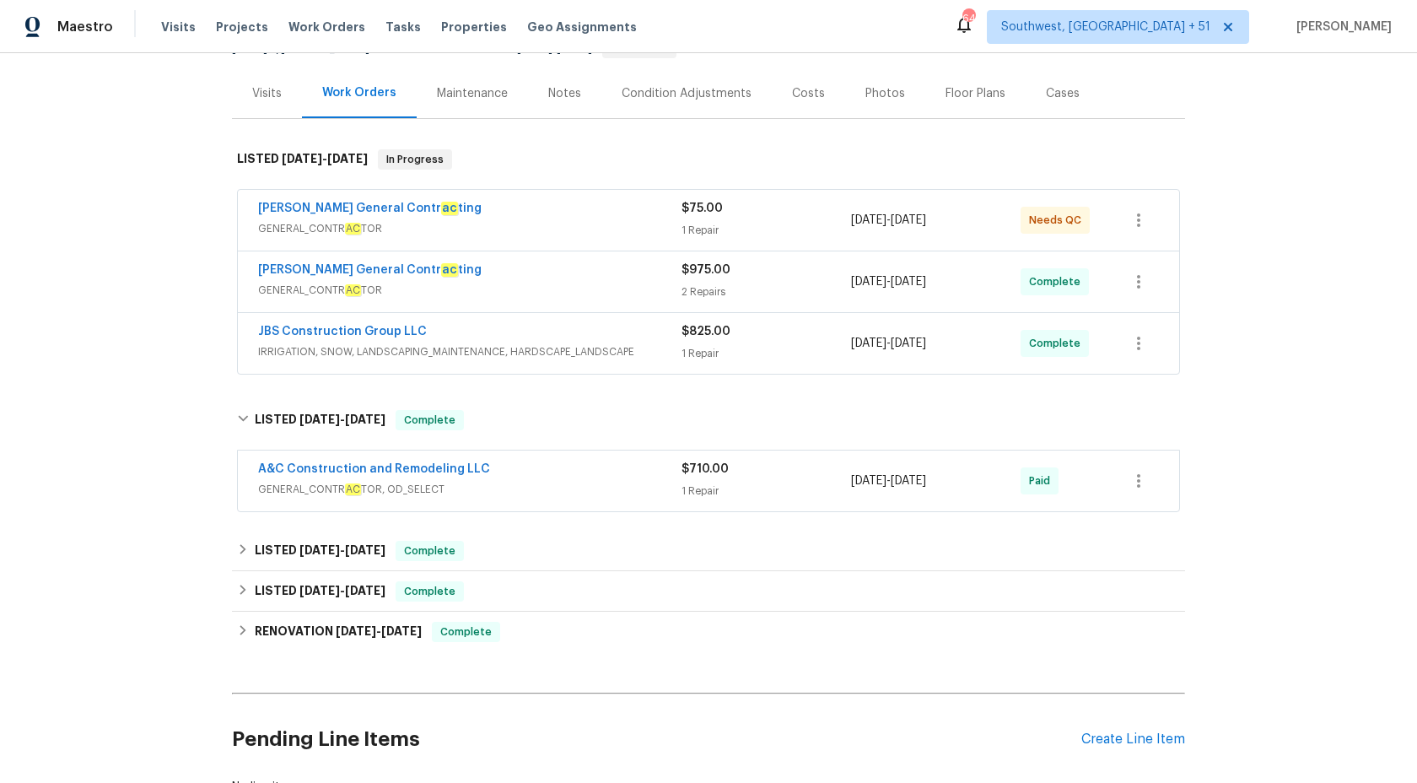
click at [735, 283] on div "$975.00 2 Repairs" at bounding box center [767, 281] width 170 height 40
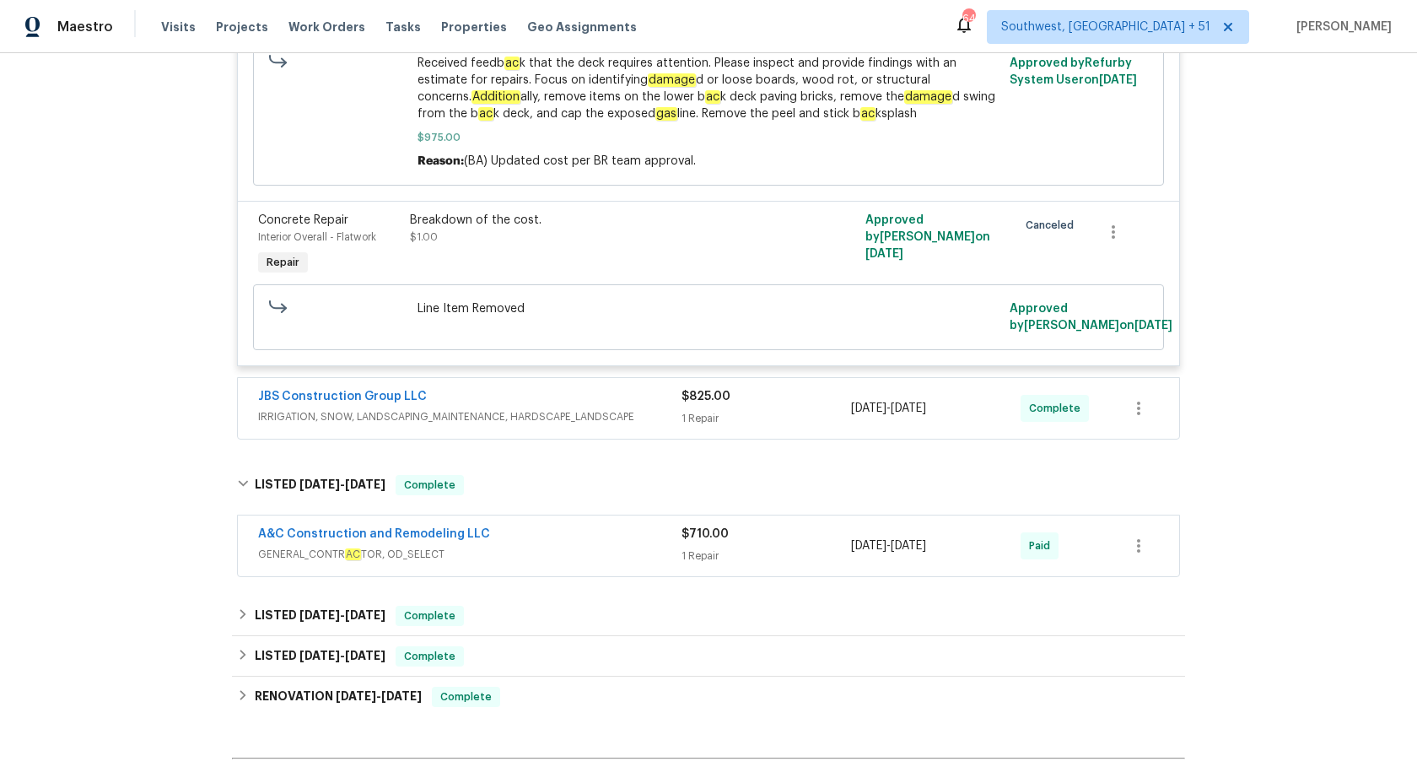
scroll to position [816, 0]
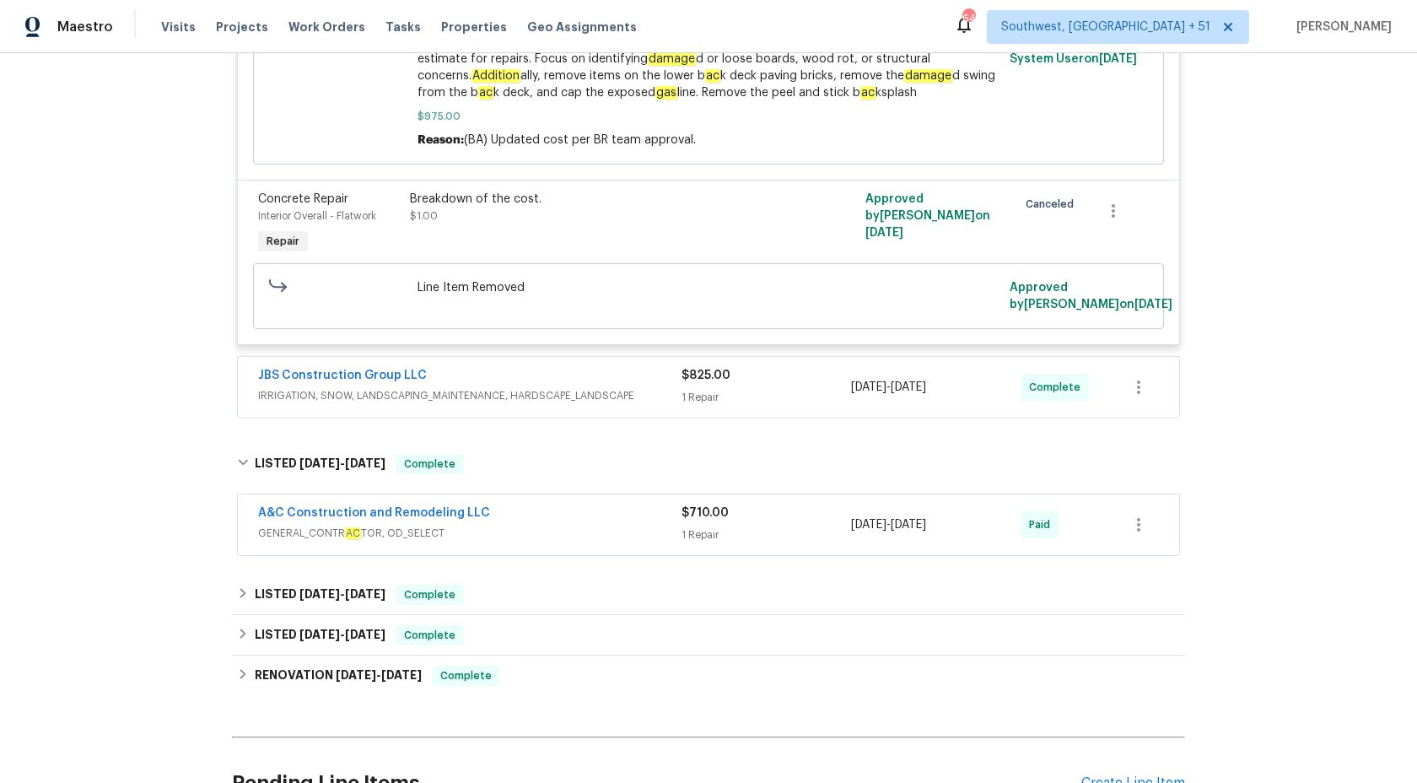
click at [795, 406] on div "1 Repair" at bounding box center [767, 397] width 170 height 17
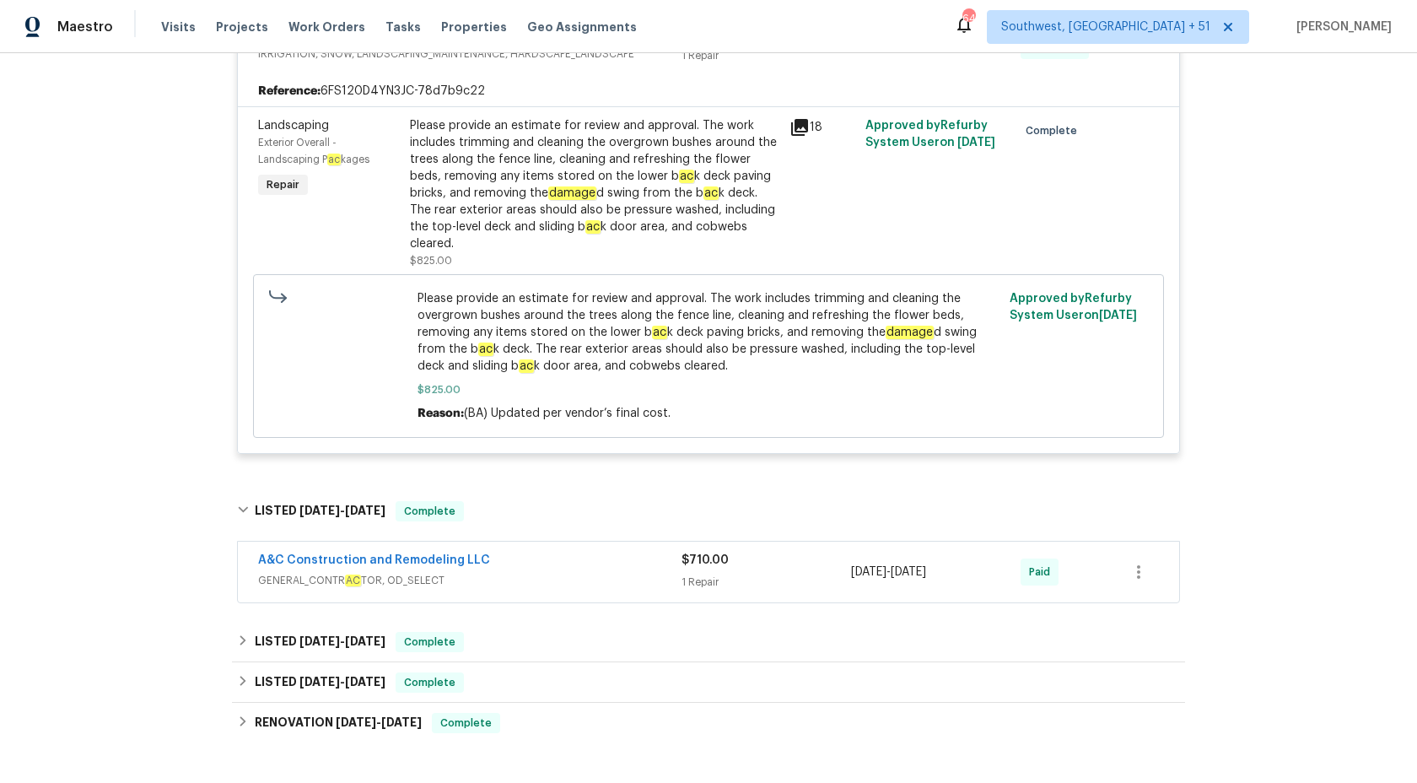
scroll to position [1313, 0]
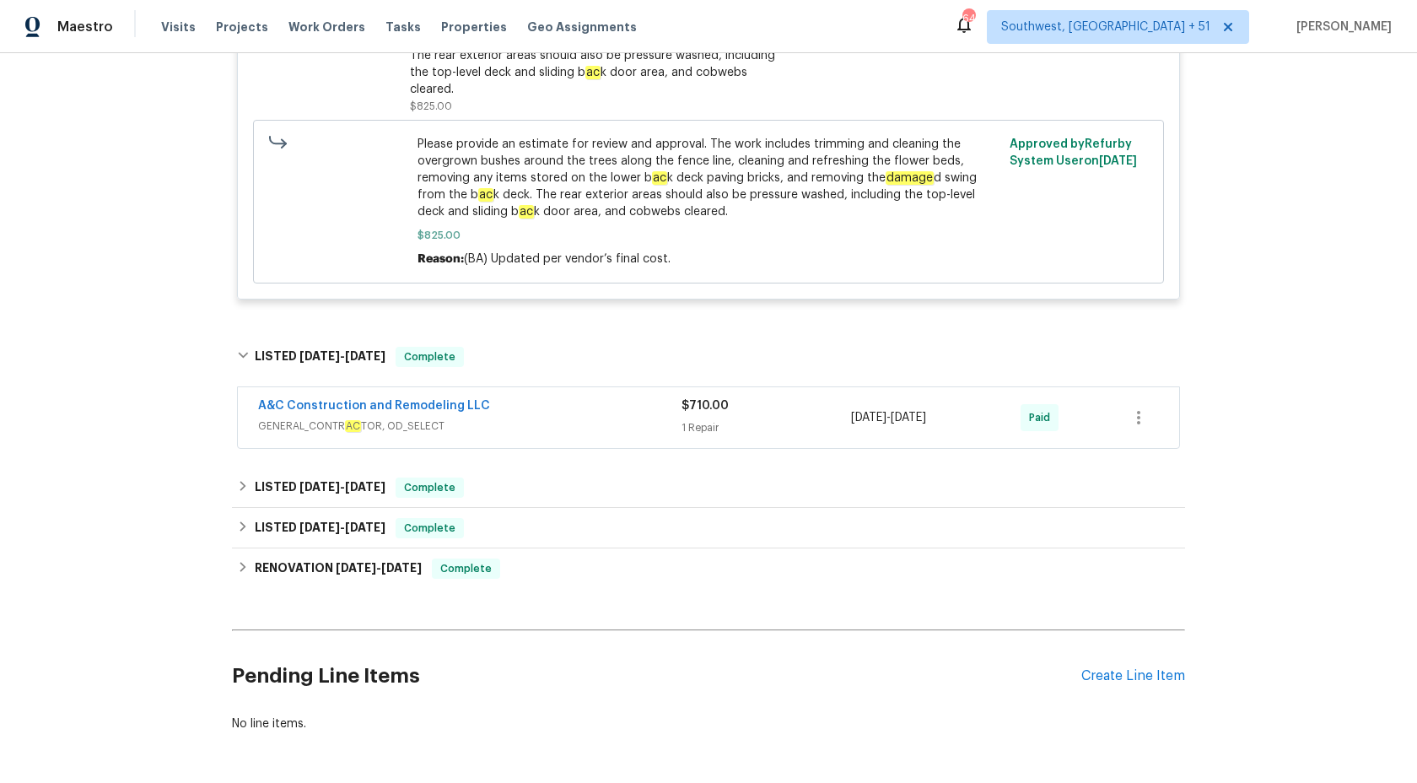
click at [637, 423] on span "GENERAL_CONTR AC TOR, OD_SELECT" at bounding box center [469, 426] width 423 height 17
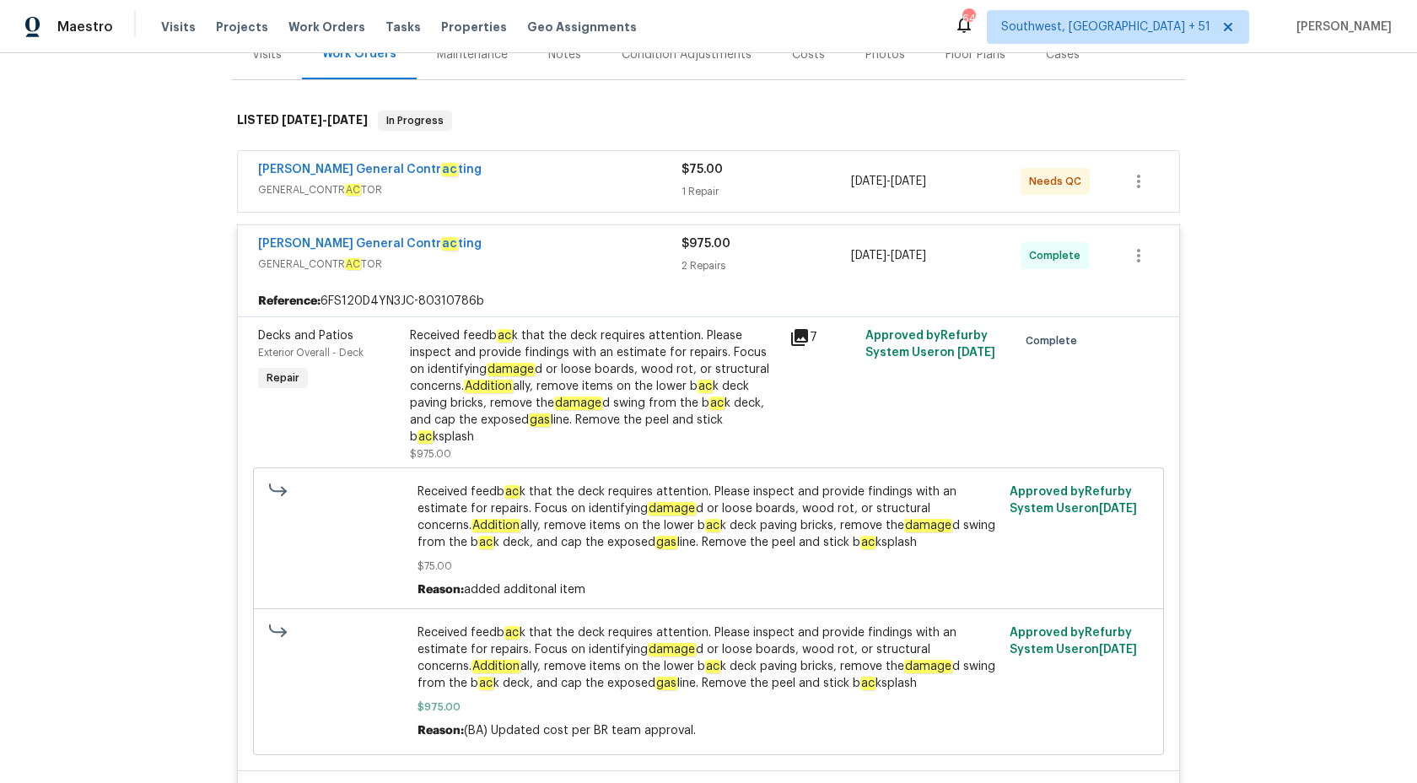
scroll to position [76, 0]
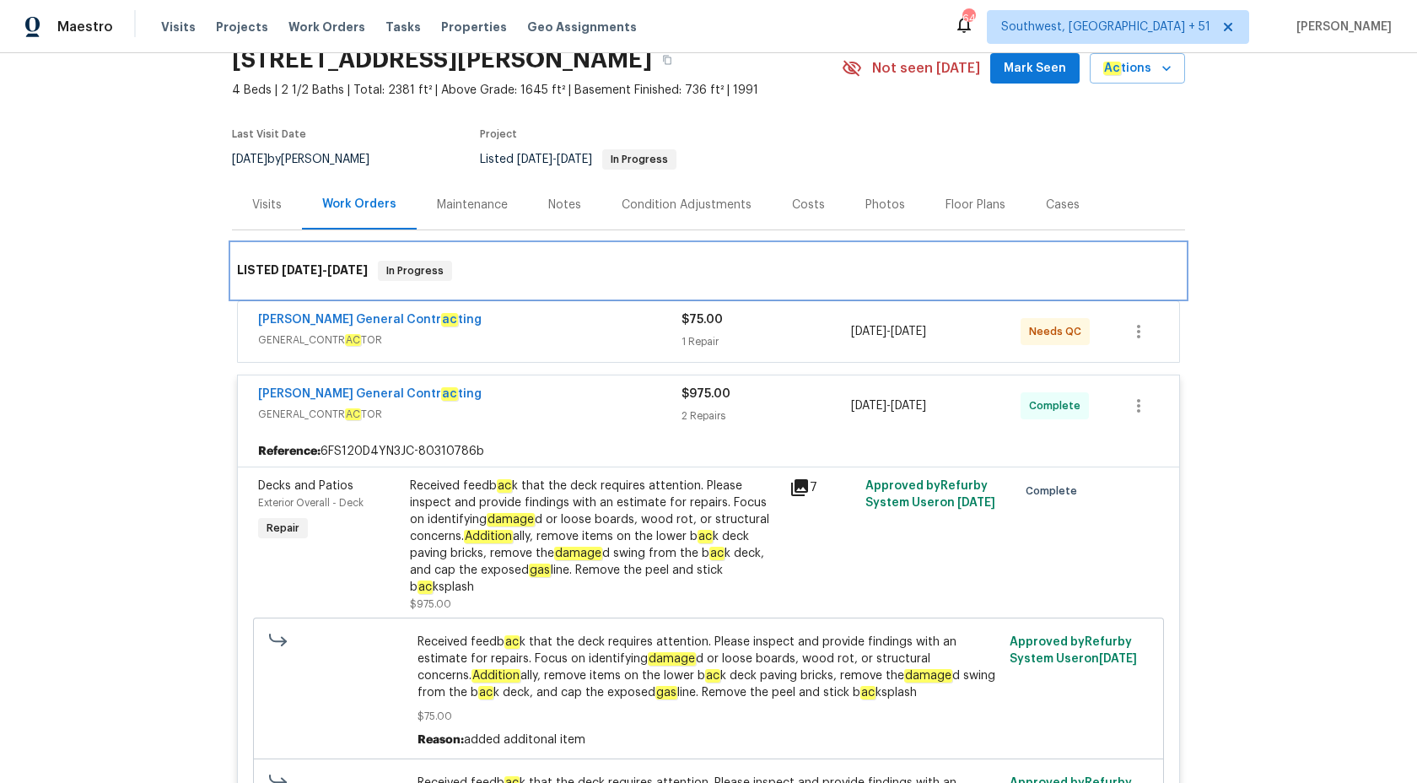
click at [681, 282] on div "LISTED 9/4/25 - 9/22/25 In Progress" at bounding box center [708, 271] width 953 height 54
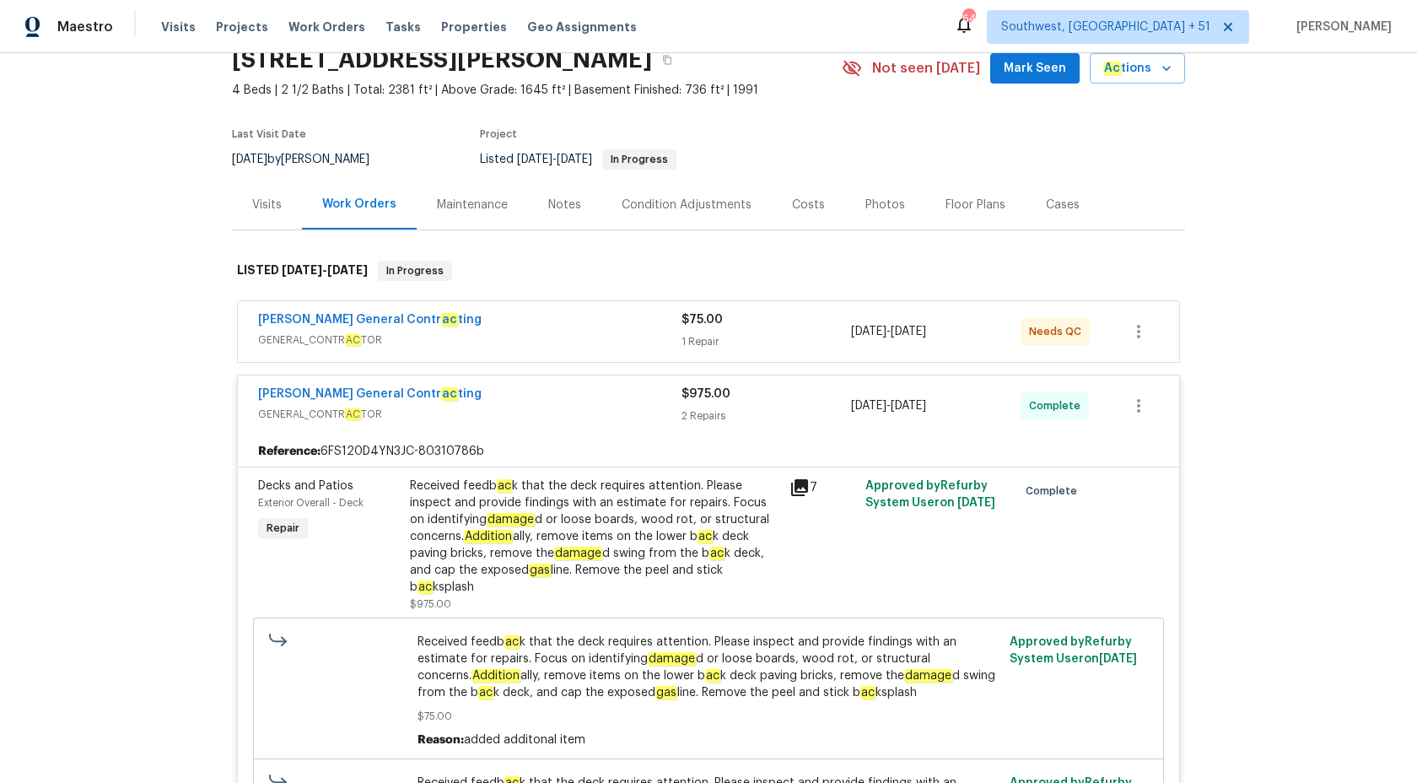
click at [665, 311] on div "Nicholson General Contr ac ting" at bounding box center [469, 321] width 423 height 20
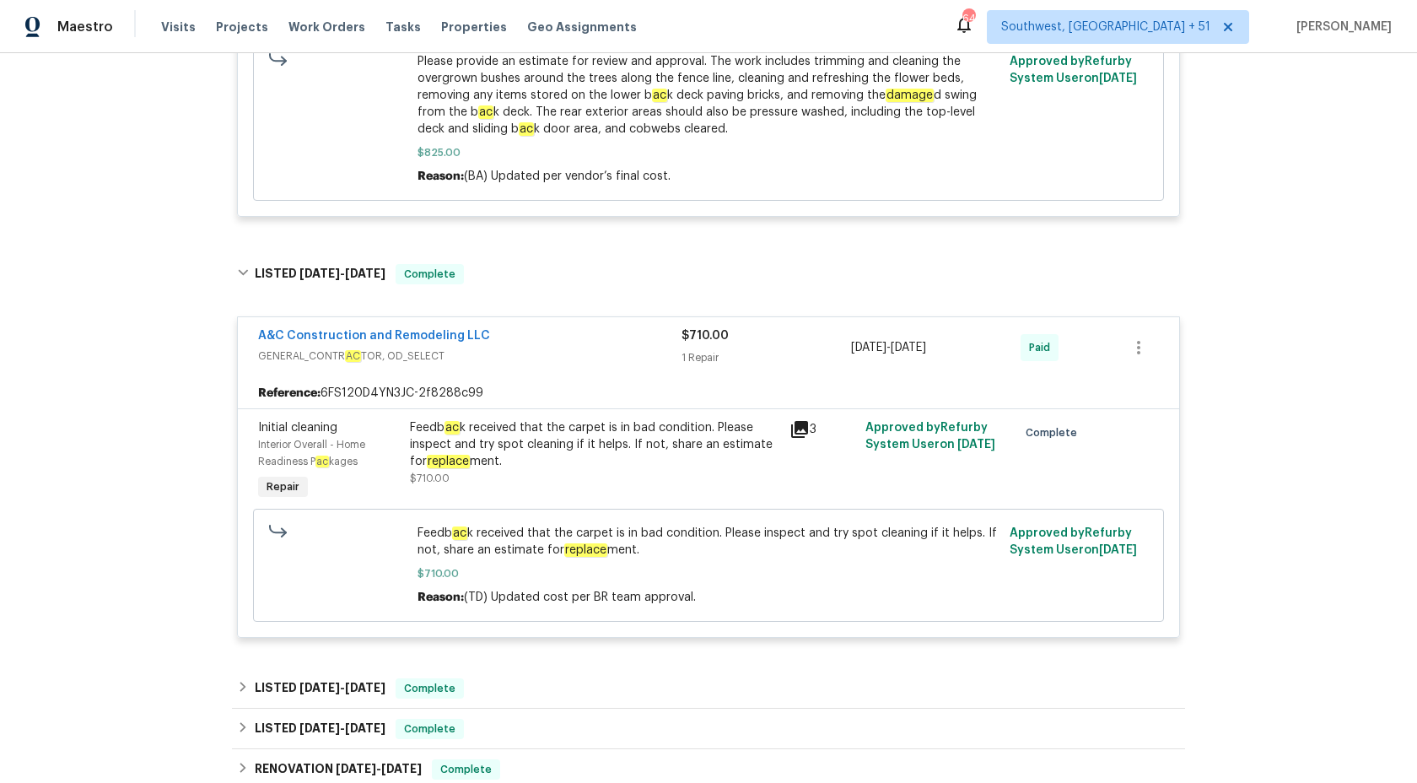
scroll to position [1557, 0]
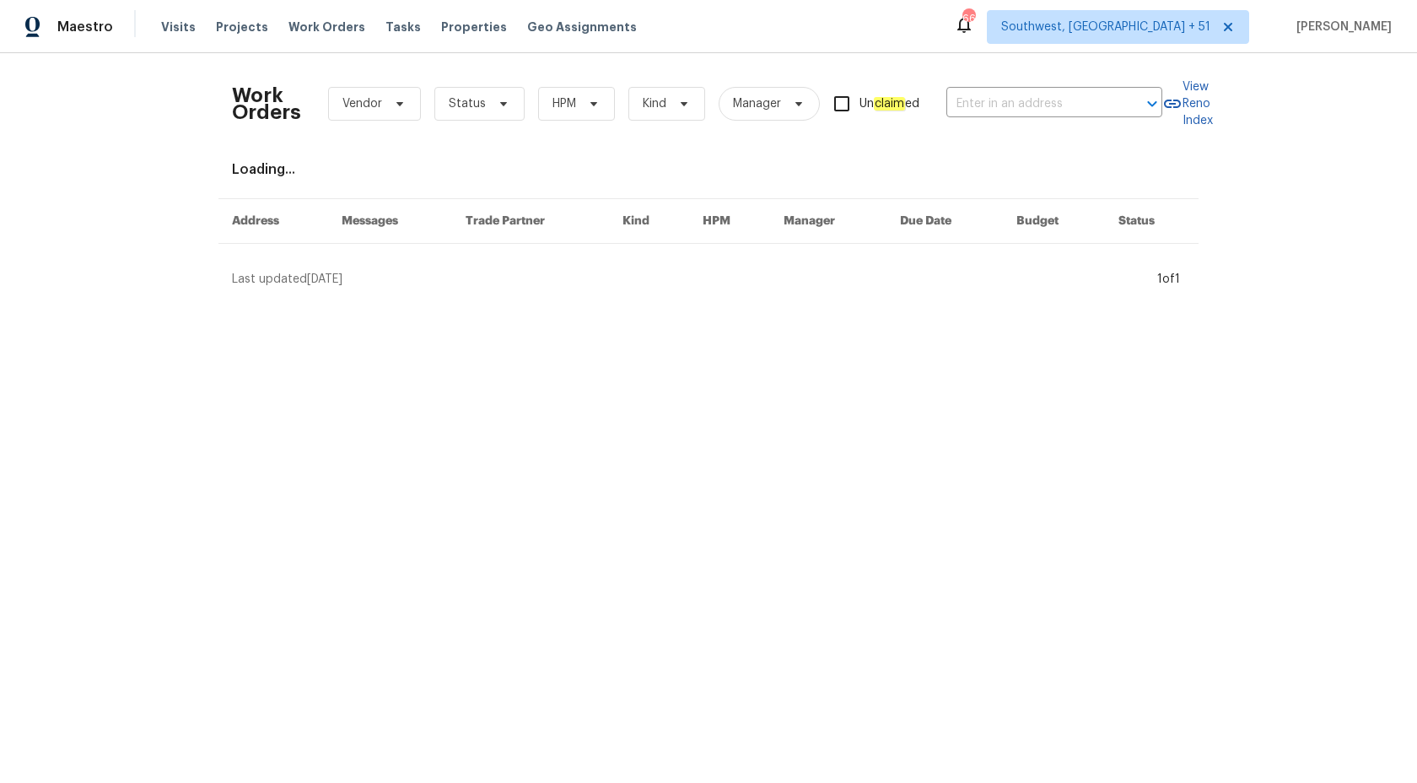
click at [96, 30] on span "Maestro" at bounding box center [85, 27] width 56 height 17
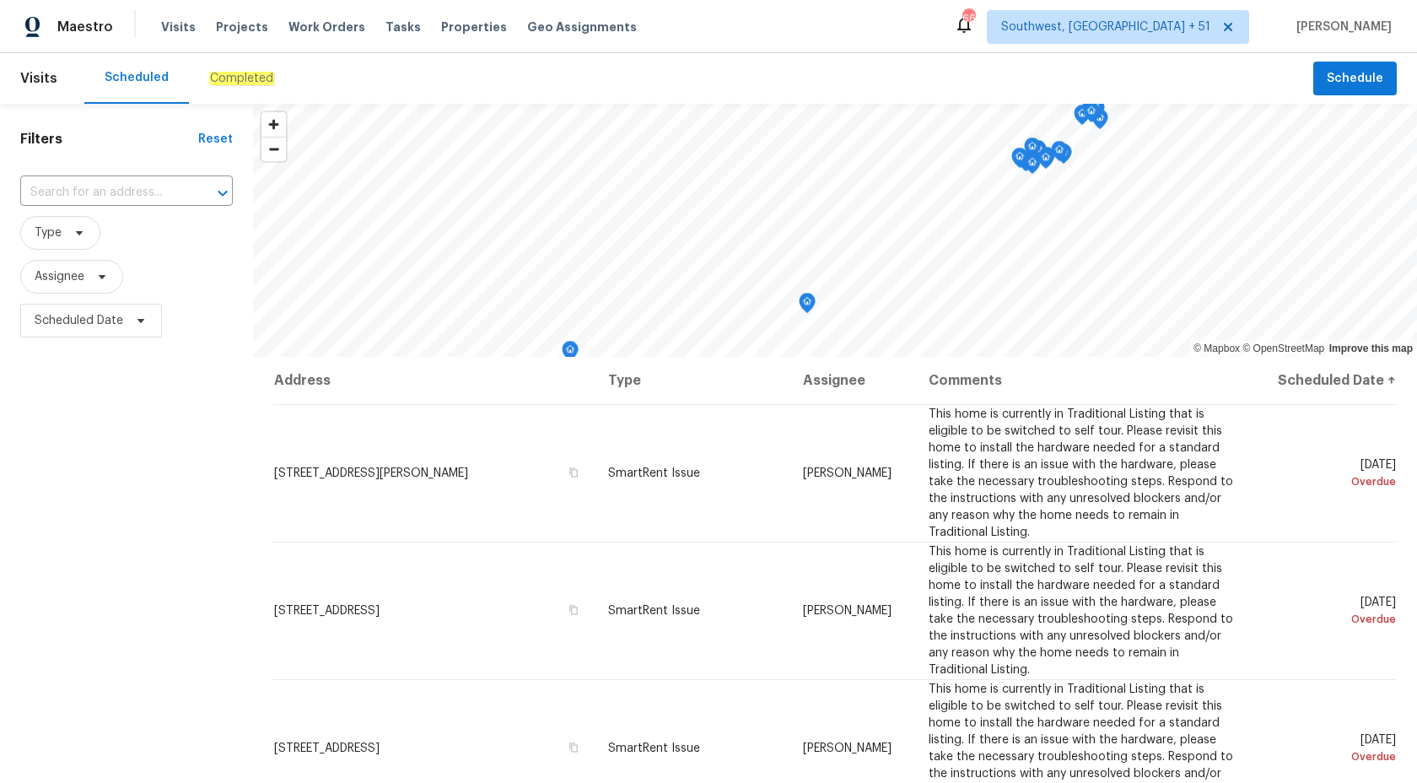
click at [256, 79] on em "Completed" at bounding box center [241, 78] width 65 height 13
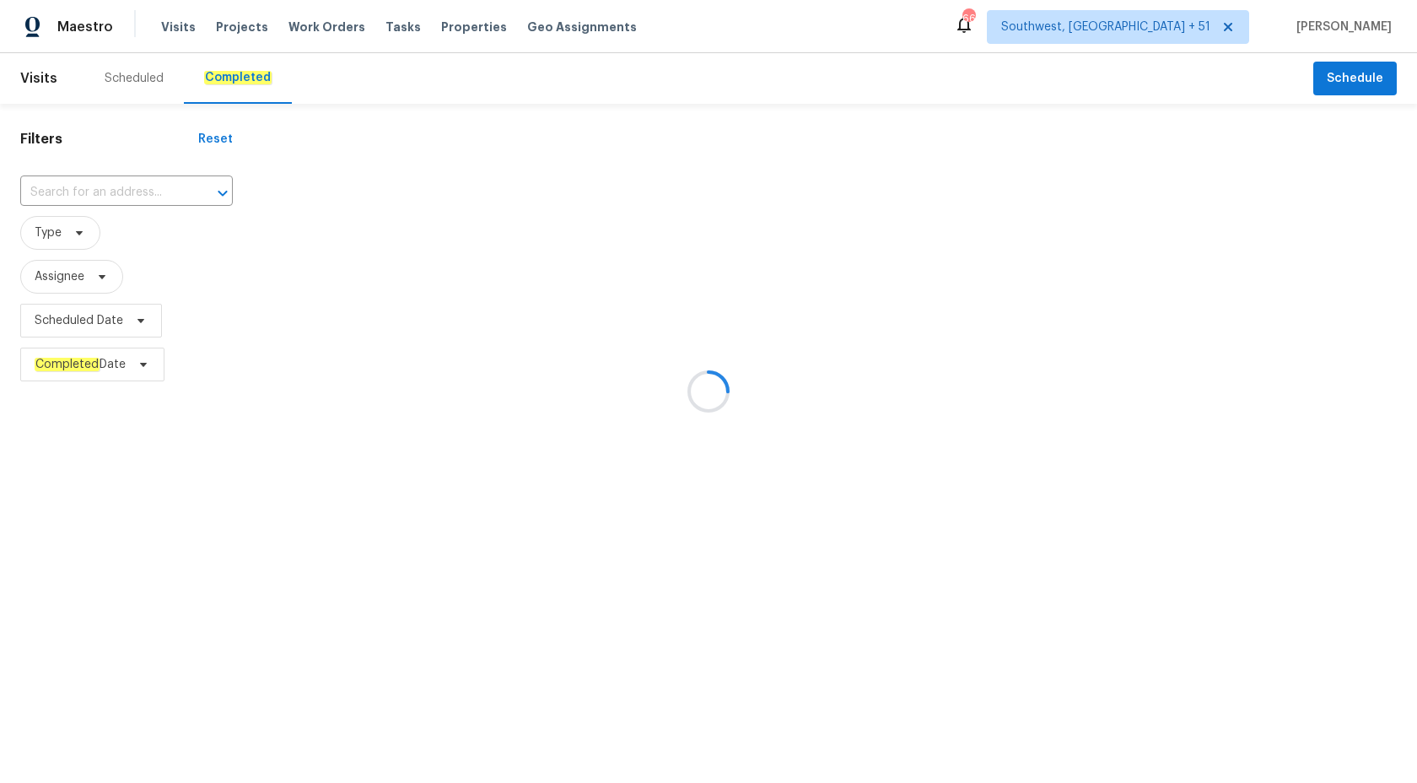
click at [103, 199] on div at bounding box center [708, 391] width 1417 height 783
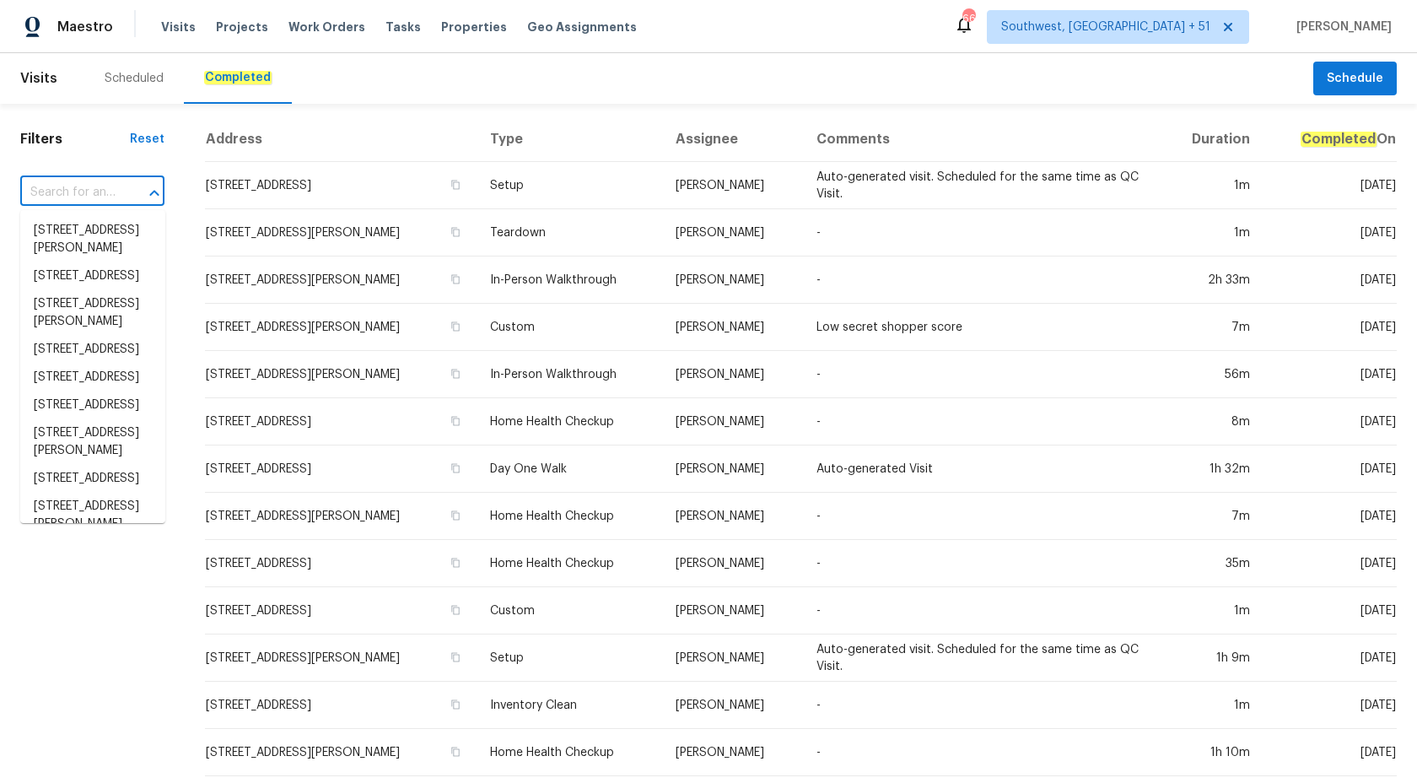
click at [104, 195] on input "text" at bounding box center [68, 193] width 97 height 26
paste input "2511 Gaillardia Rd, Jacksonville, FL 32211"
type input "2511 Gaillardia Rd, Jacksonville, FL 32211"
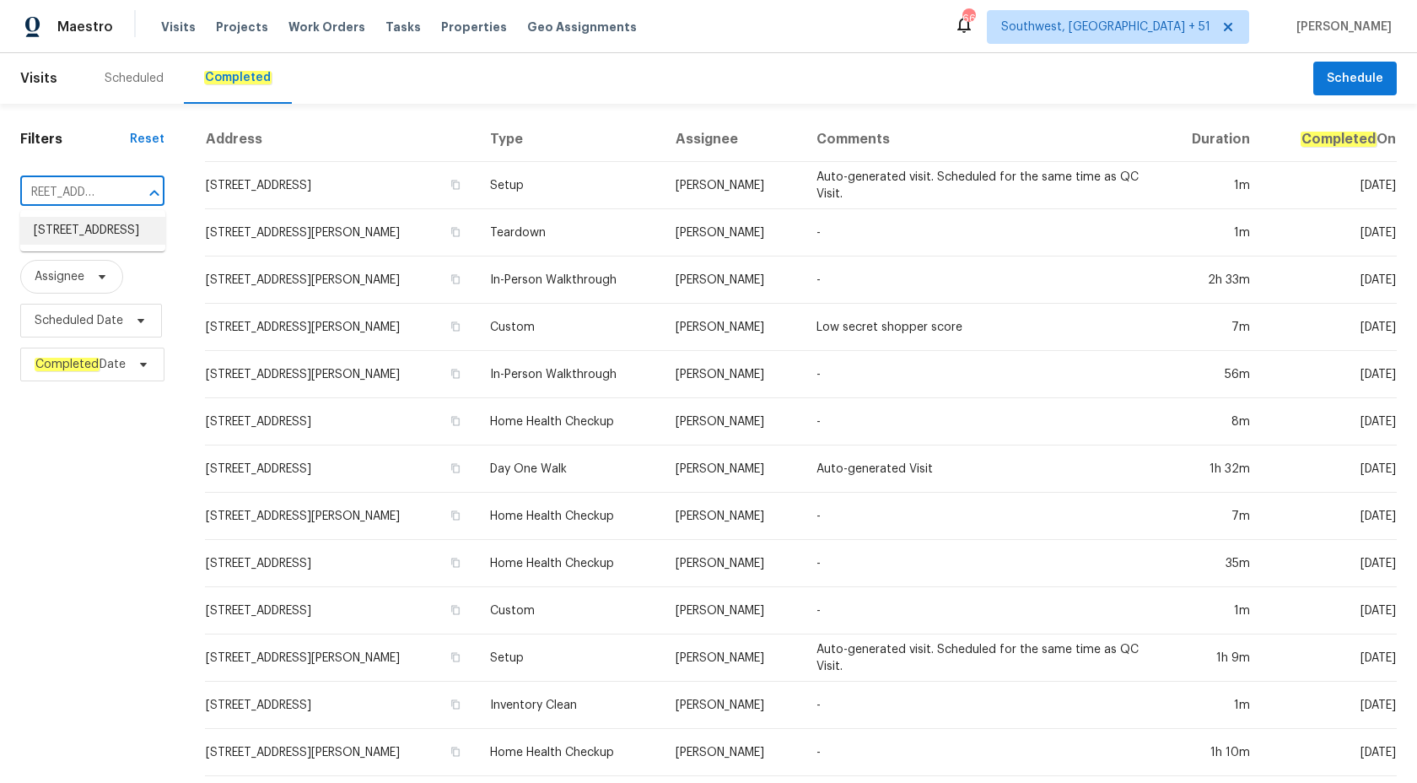
click at [112, 234] on li "2511 Gaillardia Rd, Jacksonville, FL 32211" at bounding box center [92, 231] width 145 height 28
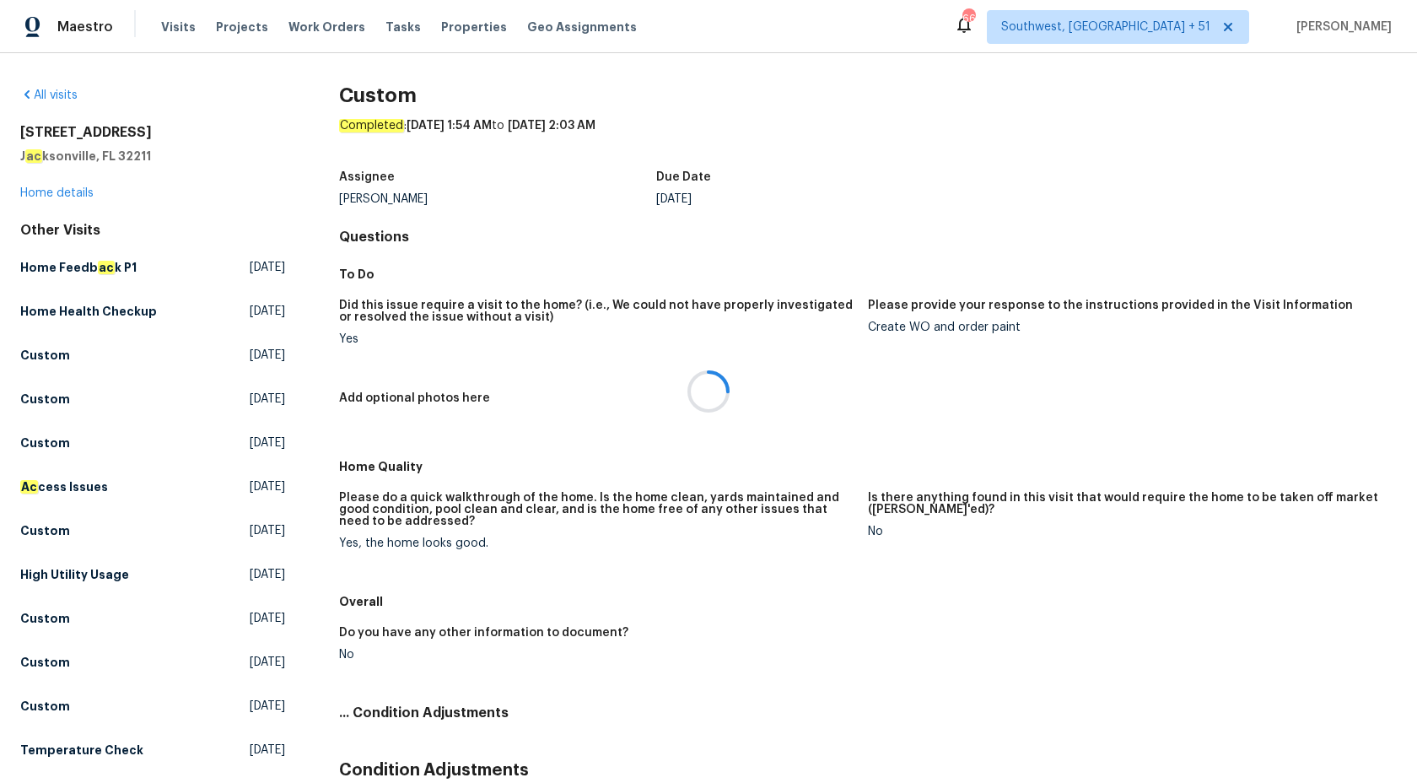
click at [43, 202] on div at bounding box center [708, 391] width 1417 height 783
click at [62, 191] on link "Home details" at bounding box center [56, 193] width 73 height 12
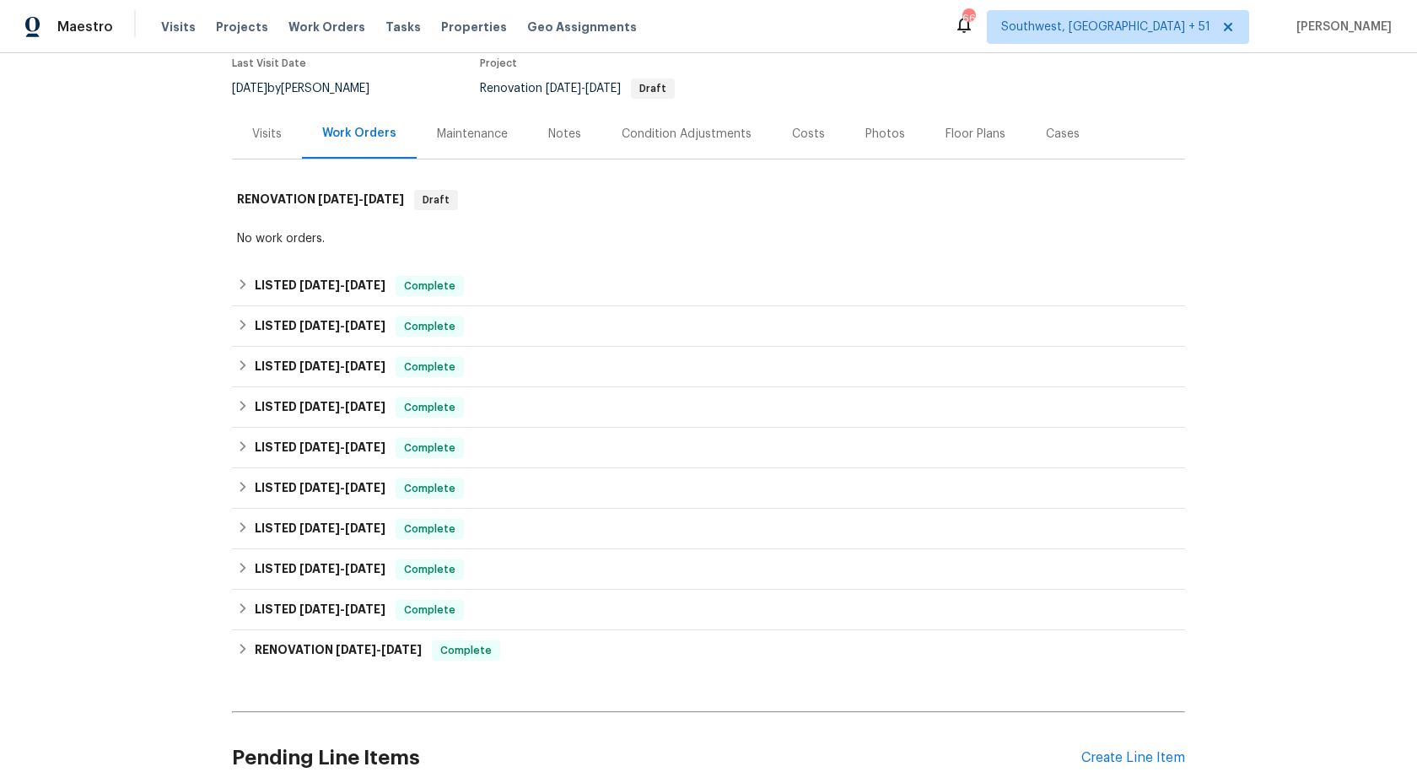
scroll to position [204, 0]
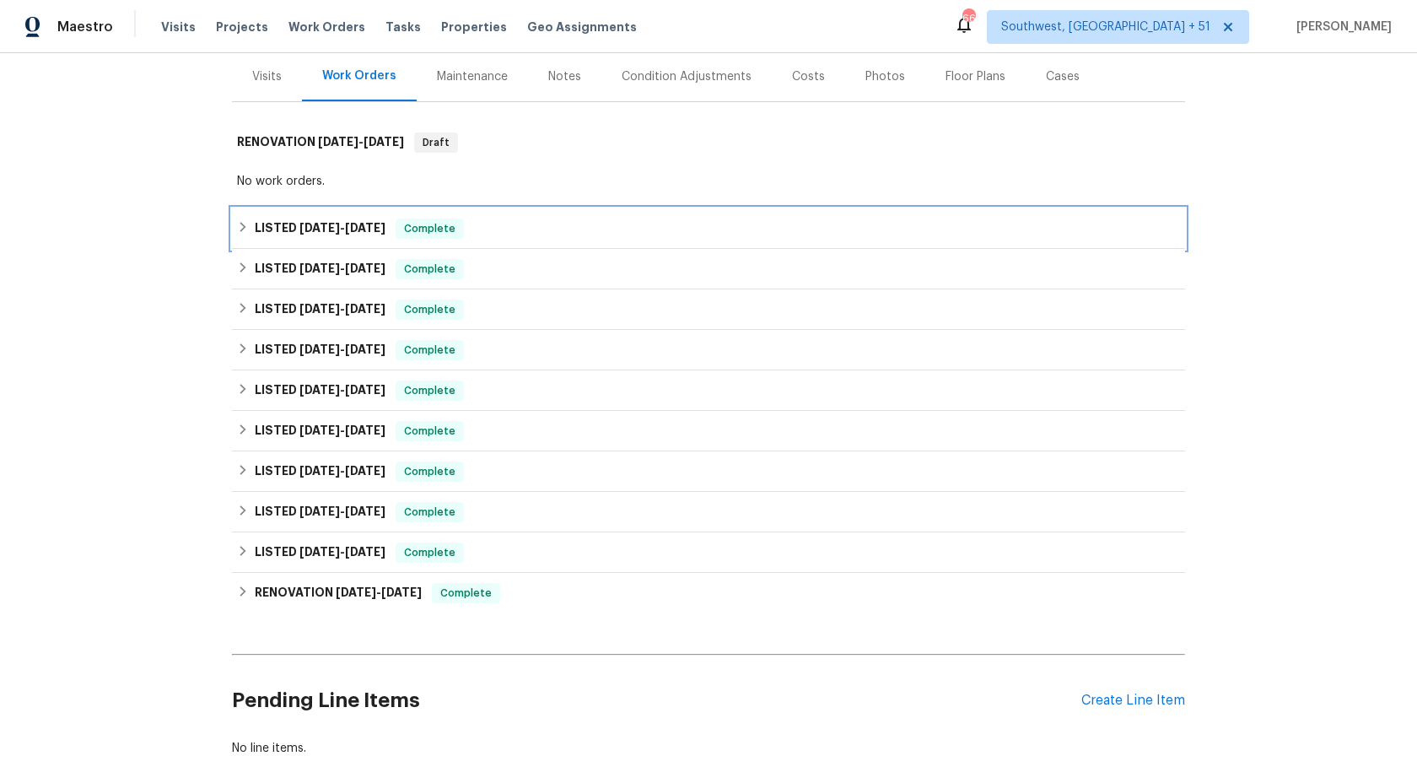
click at [369, 234] on h6 "LISTED 9/12/25 - 9/15/25" at bounding box center [320, 228] width 131 height 20
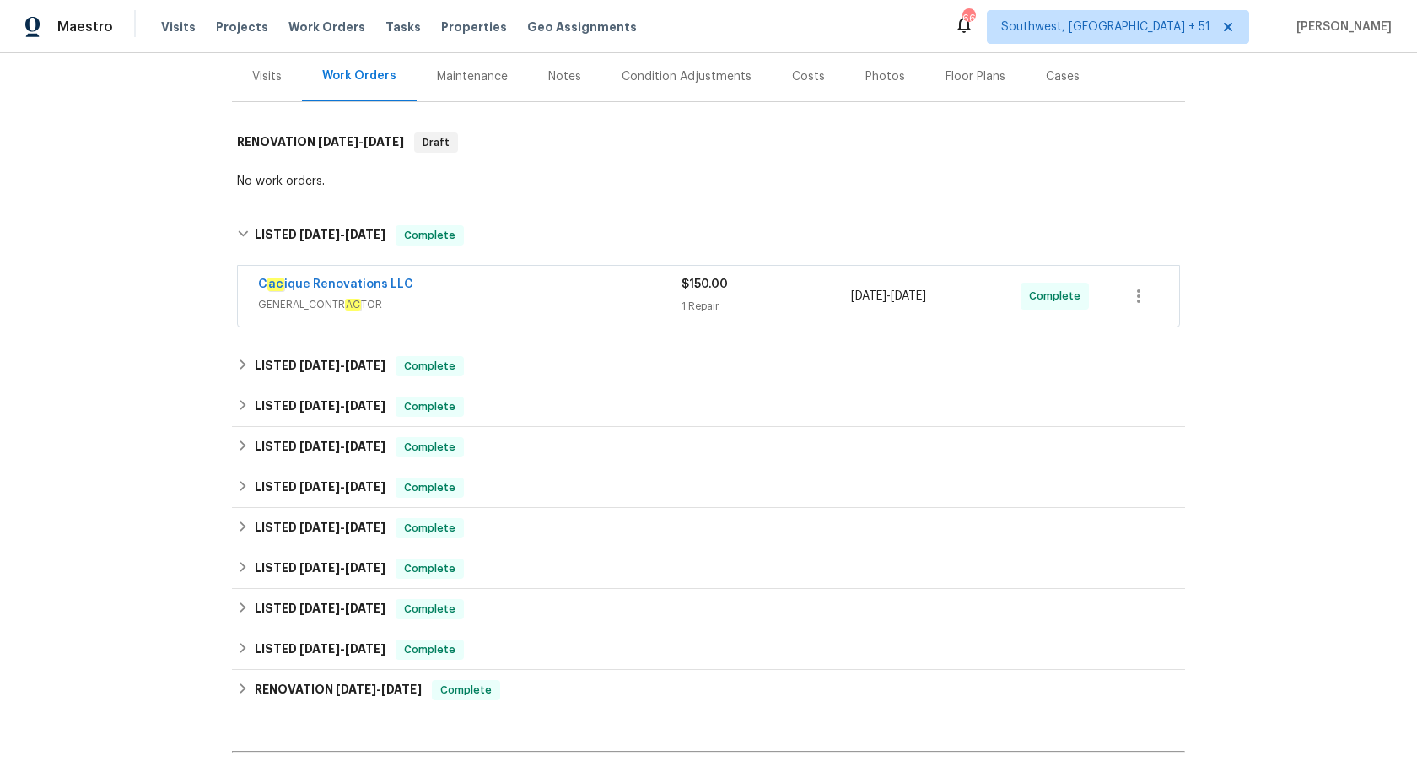
click at [649, 302] on span "GENERAL_CONTR AC TOR" at bounding box center [469, 304] width 423 height 17
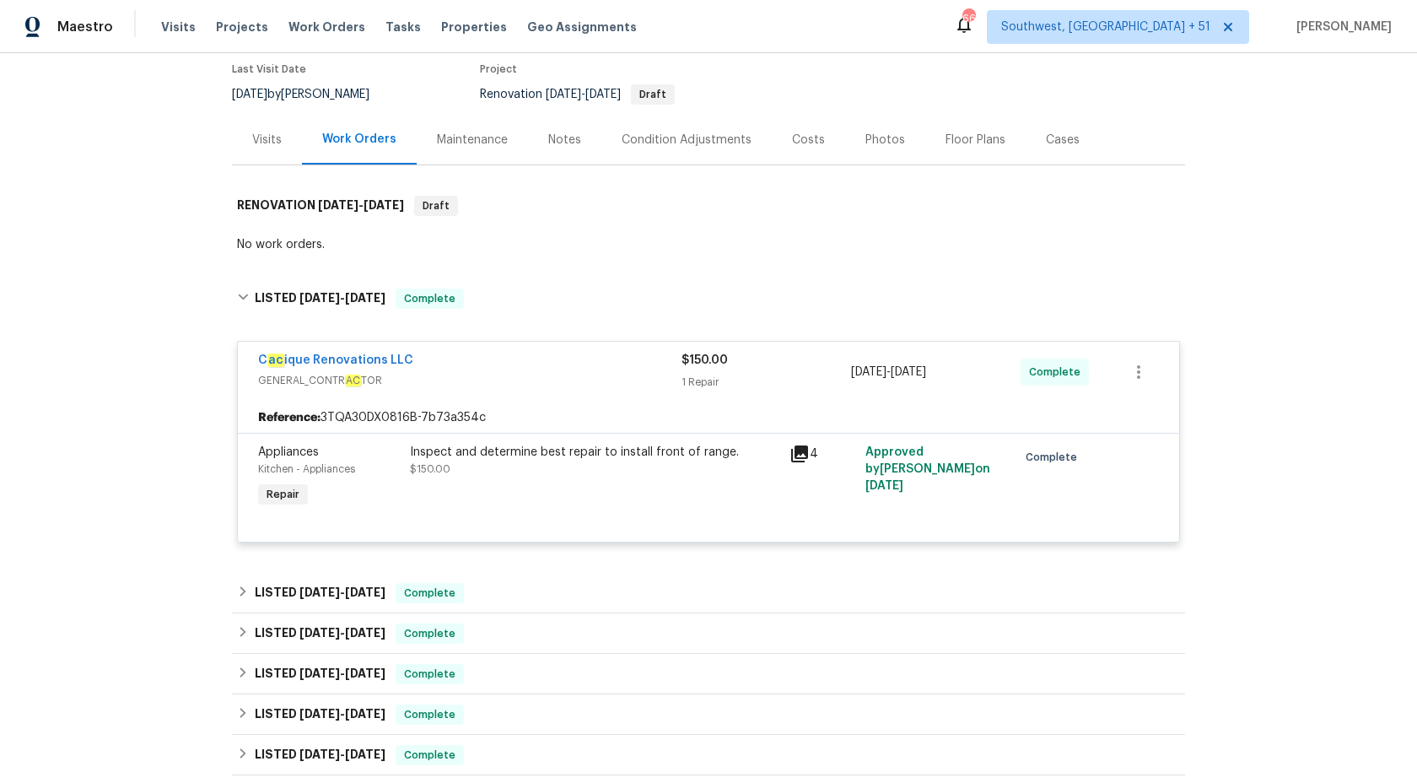
scroll to position [0, 0]
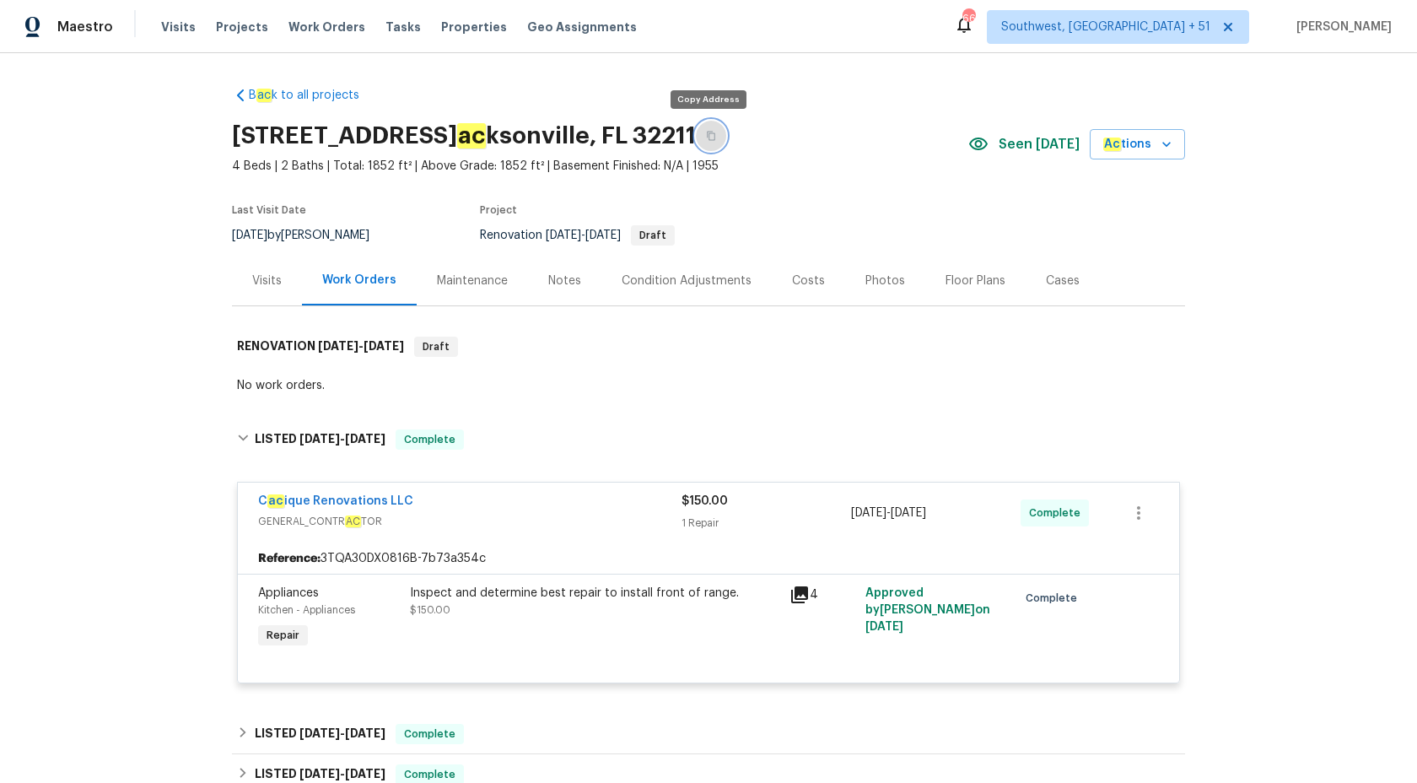
click at [705, 128] on button "button" at bounding box center [711, 136] width 30 height 30
click at [99, 27] on span "Maestro" at bounding box center [85, 27] width 56 height 17
